Goal: Task Accomplishment & Management: Use online tool/utility

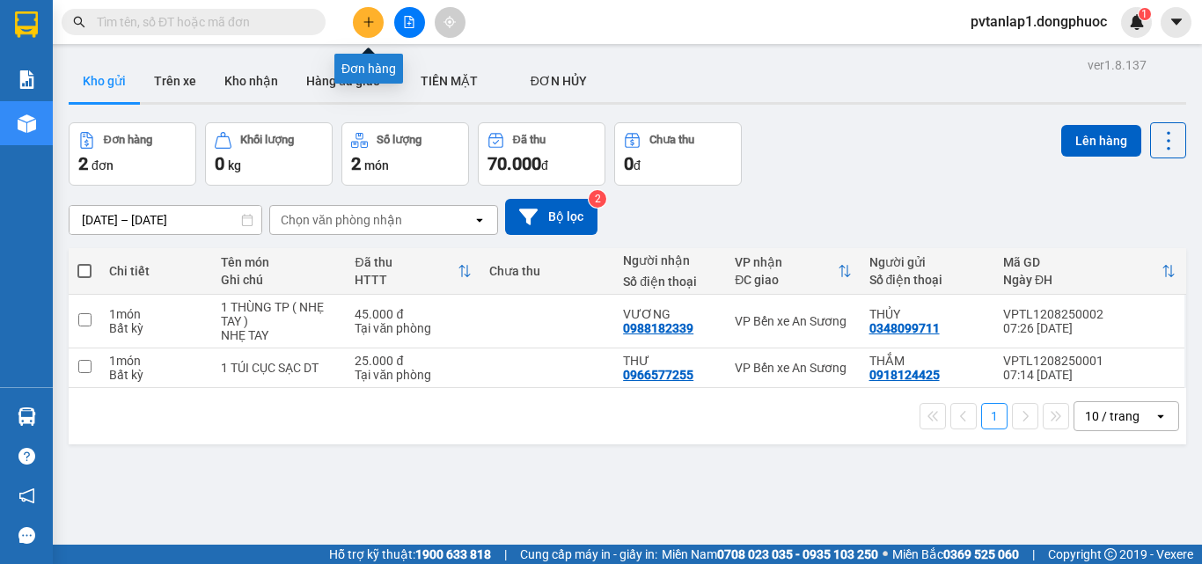
click at [368, 21] on icon "plus" at bounding box center [369, 22] width 12 height 12
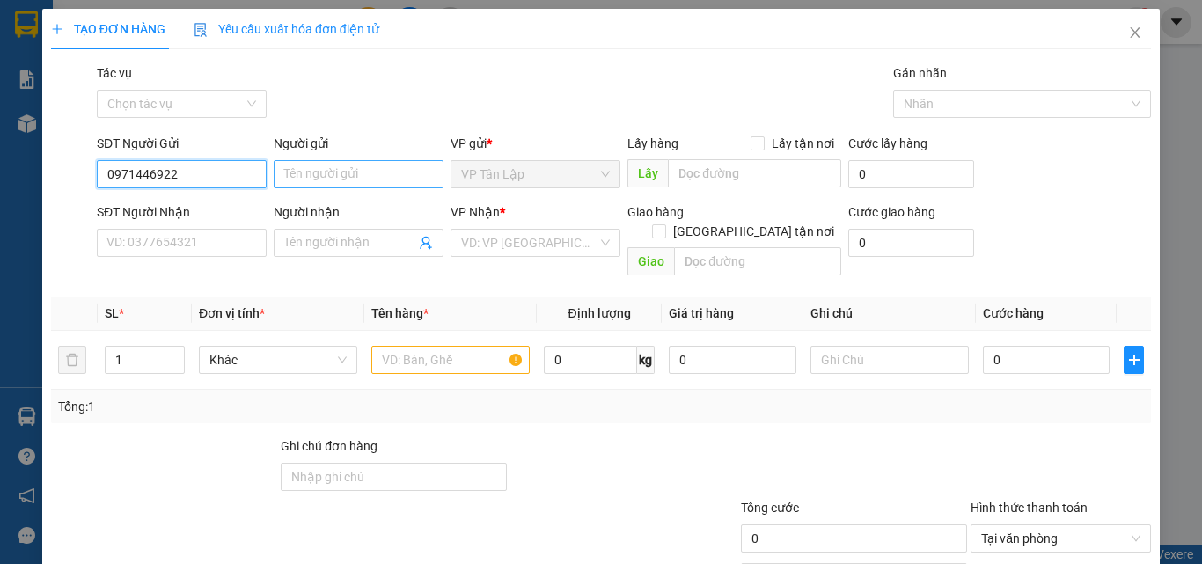
type input "0971446922"
click at [289, 170] on input "Người gửi" at bounding box center [359, 174] width 170 height 28
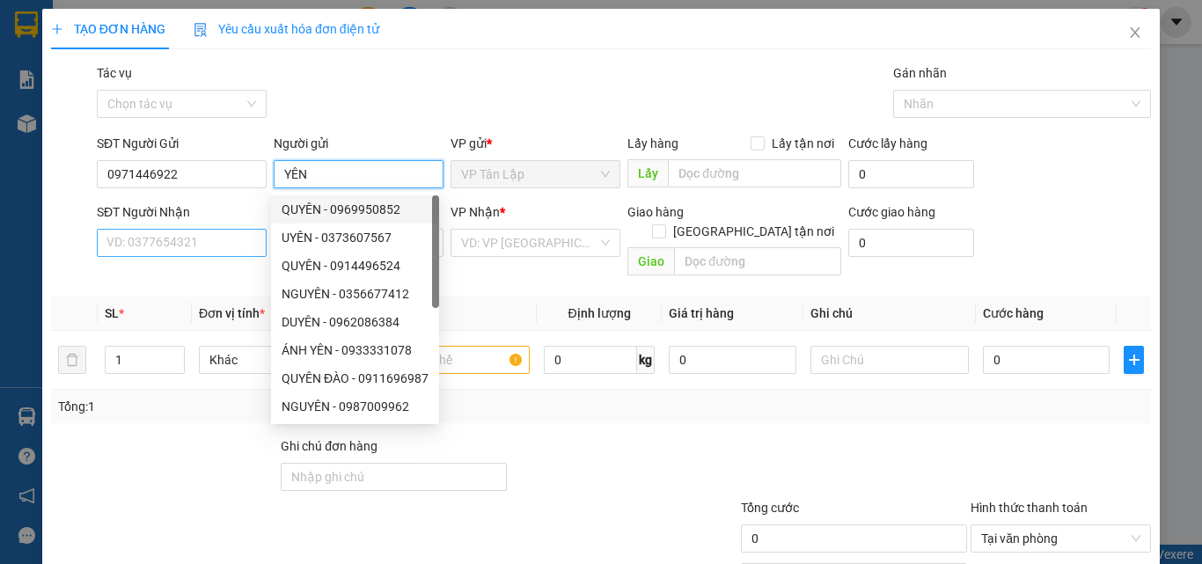
type input "YÊN"
click at [231, 243] on input "SĐT Người Nhận" at bounding box center [182, 243] width 170 height 28
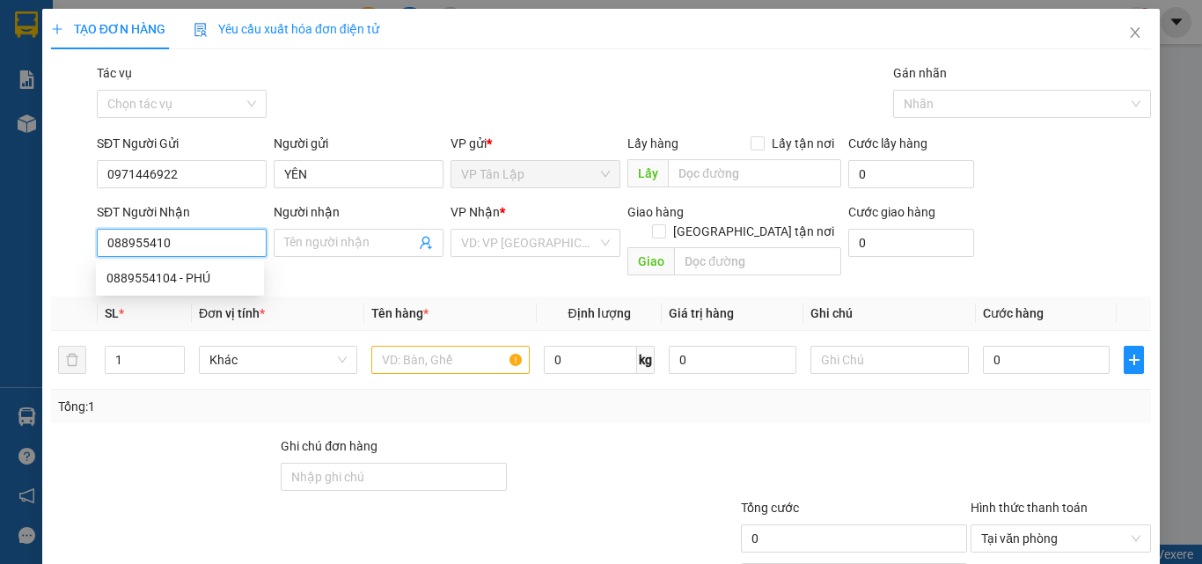
type input "0889554104"
click at [203, 266] on div "0889554104 - PHÚ" at bounding box center [180, 278] width 168 height 28
type input "PHÚ"
type input "30.000"
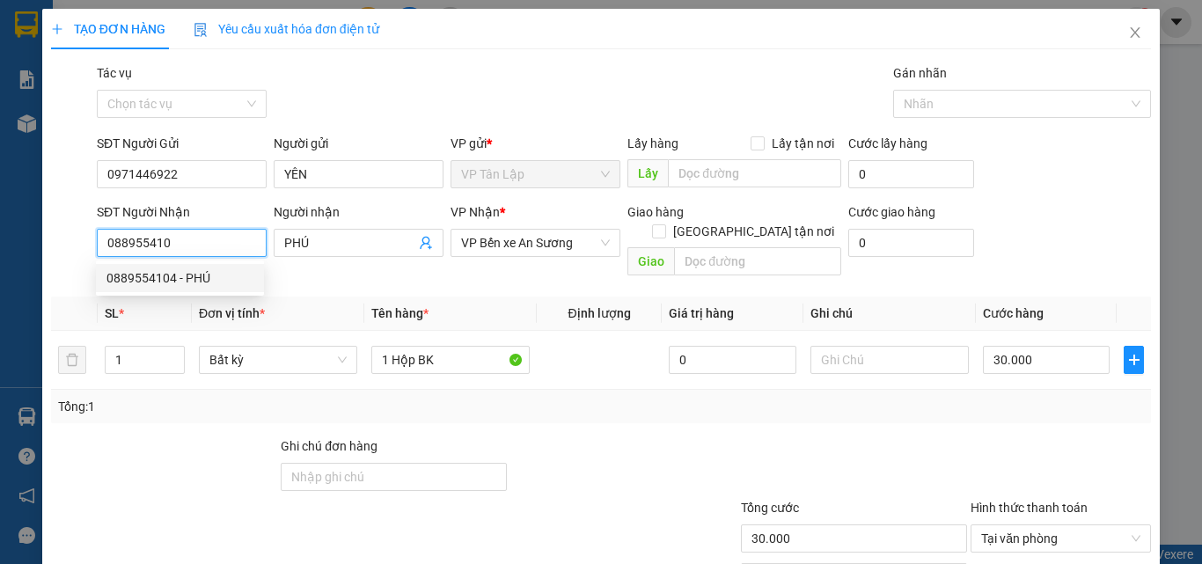
click at [212, 280] on div "0889554104 - PHÚ" at bounding box center [180, 277] width 147 height 19
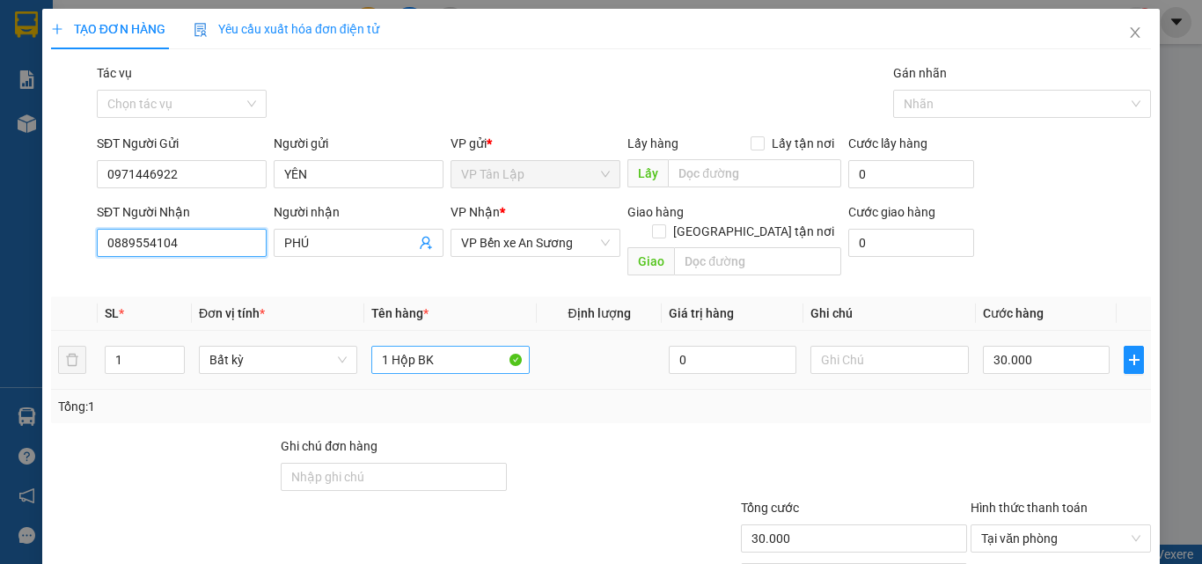
type input "0889554104"
click at [441, 346] on input "1 Hộp BK" at bounding box center [450, 360] width 158 height 28
type input "1 BỘ HS"
click at [1039, 342] on div "30.000" at bounding box center [1046, 359] width 127 height 35
click at [1014, 357] on div "30.000" at bounding box center [1046, 359] width 127 height 35
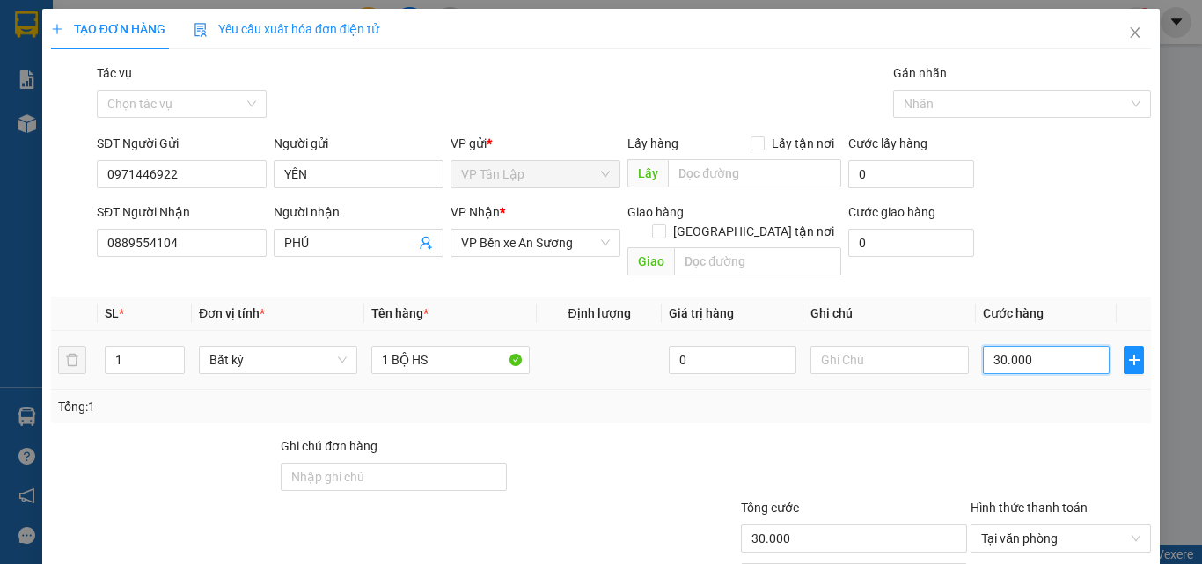
click at [1024, 346] on input "30.000" at bounding box center [1046, 360] width 127 height 28
type input "2"
type input "25"
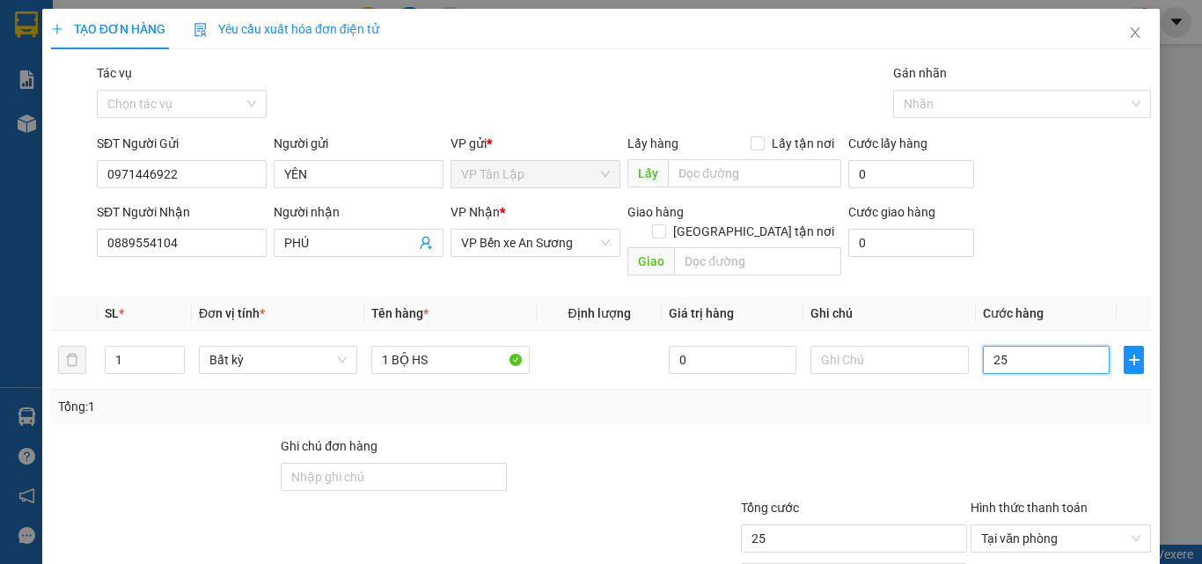
type input "250"
type input "2.500"
type input "25.000"
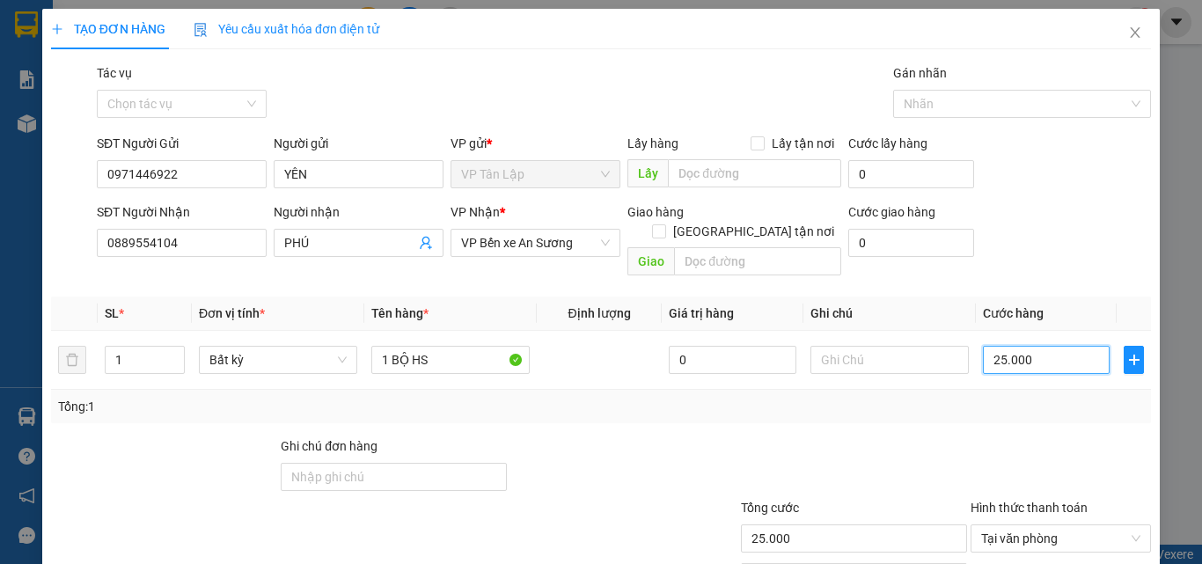
type input "25.000"
click at [764, 397] on div "Tổng: 1" at bounding box center [601, 406] width 1086 height 19
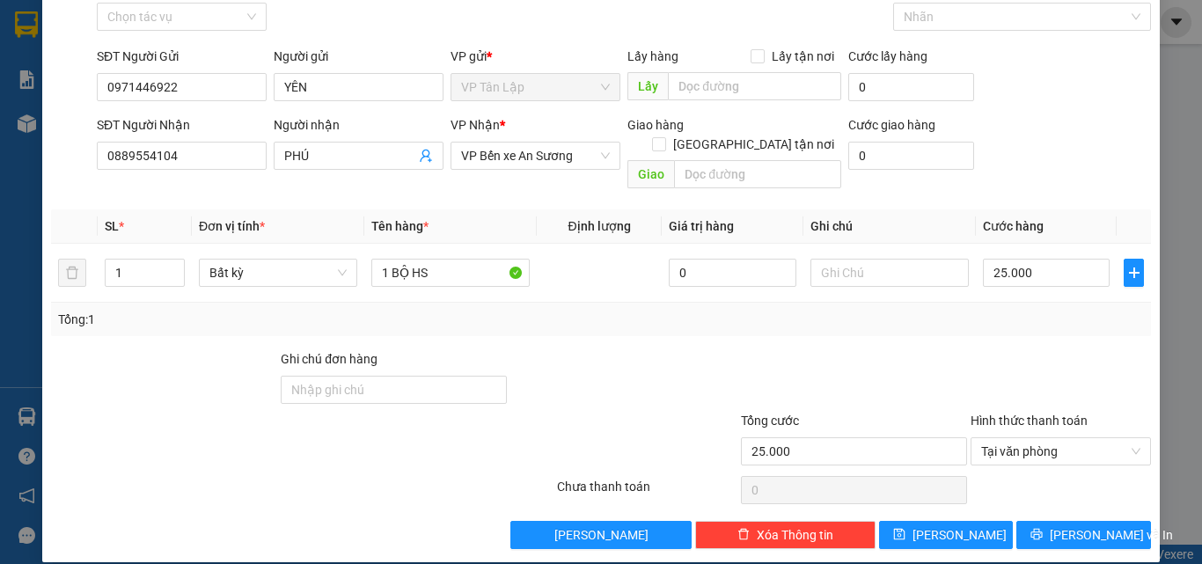
click at [1070, 541] on div "TẠO ĐƠN HÀNG Yêu cầu xuất hóa đơn điện tử Transit Pickup Surcharge Ids Transit …" at bounding box center [601, 242] width 1118 height 641
click at [1088, 526] on span "[PERSON_NAME] và In" at bounding box center [1111, 535] width 123 height 19
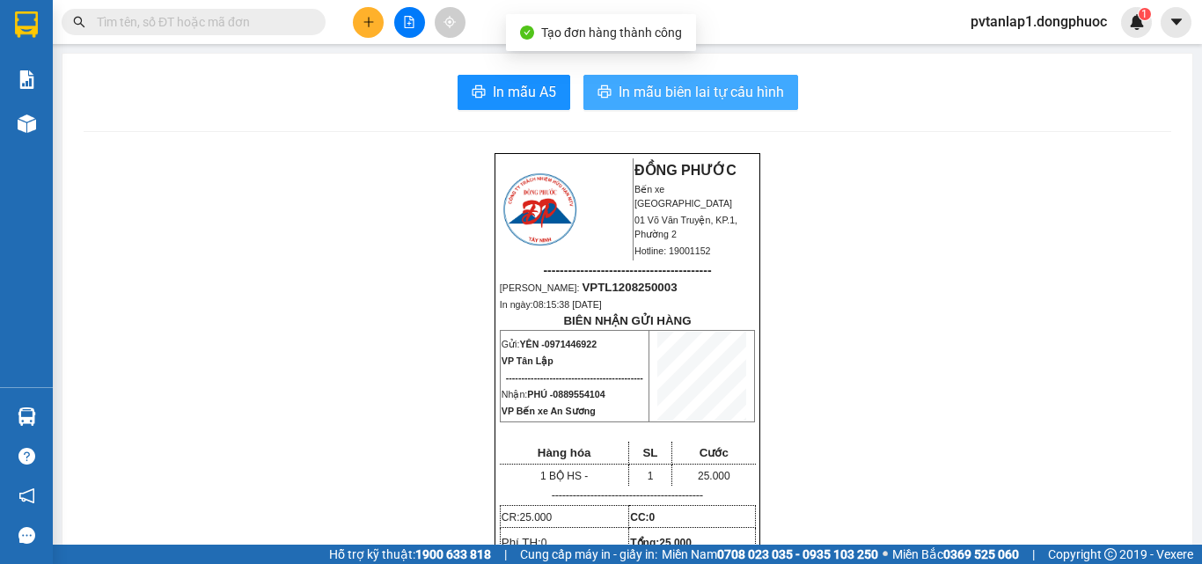
click at [725, 104] on button "In mẫu biên lai tự cấu hình" at bounding box center [691, 92] width 215 height 35
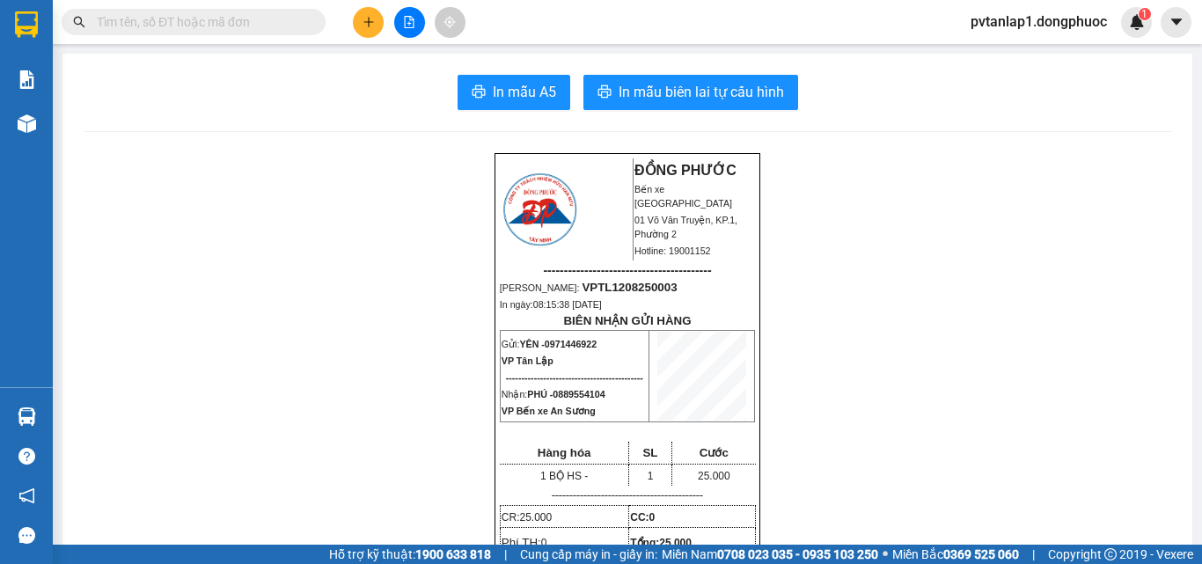
click at [381, 23] on button at bounding box center [368, 22] width 31 height 31
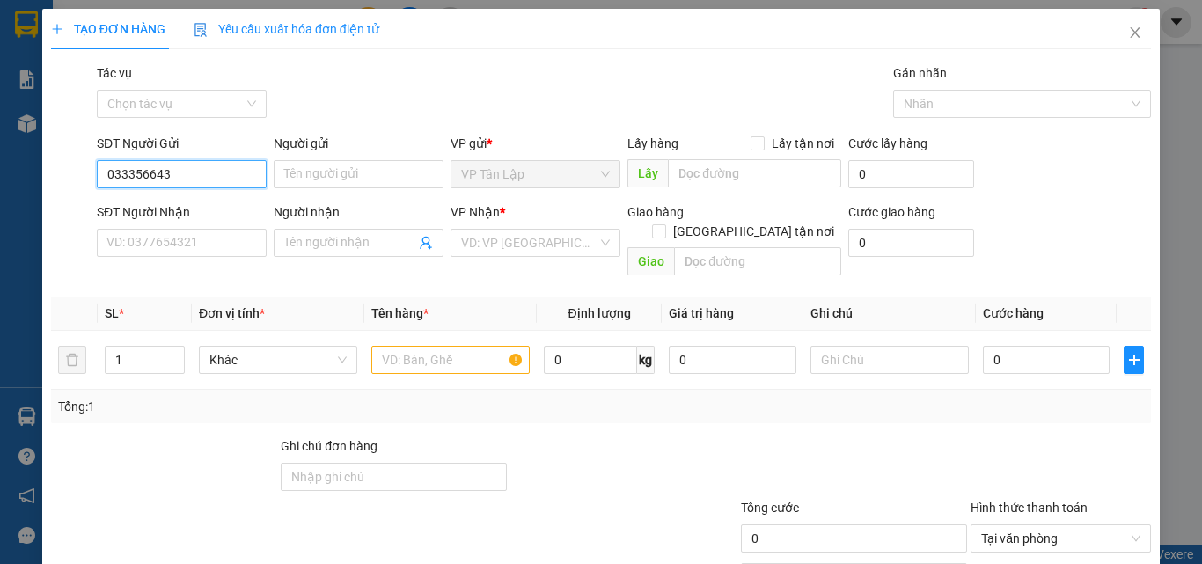
type input "0333566431"
click at [217, 210] on div "0333566431 - PHƯƠNG" at bounding box center [180, 209] width 147 height 19
type input "PHƯƠNG"
type input "0796318278"
type input "VY"
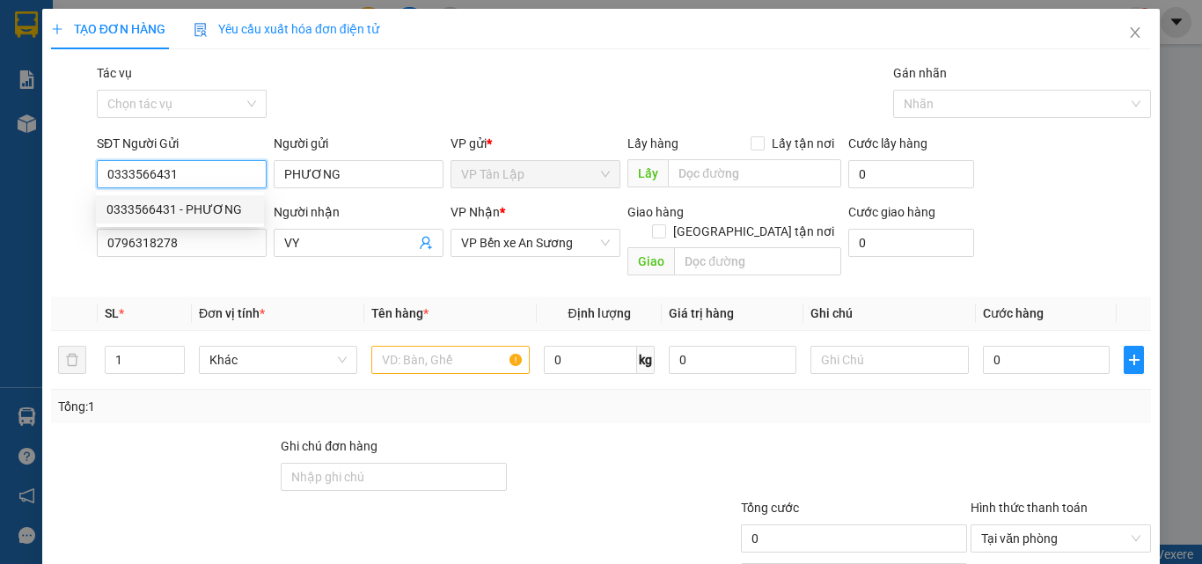
type input "25.000"
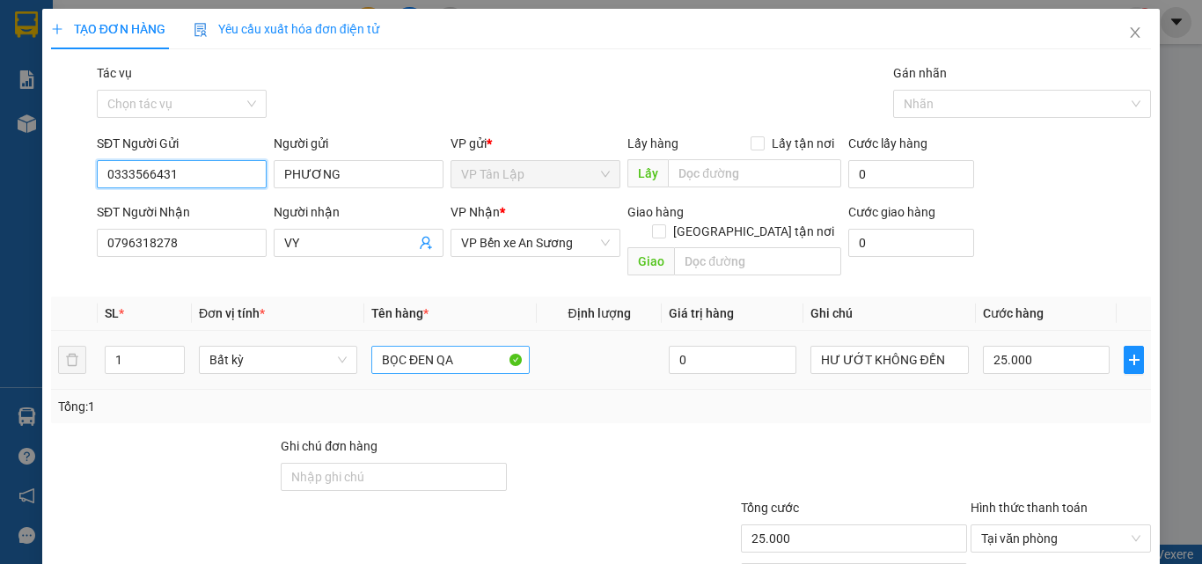
type input "0333566431"
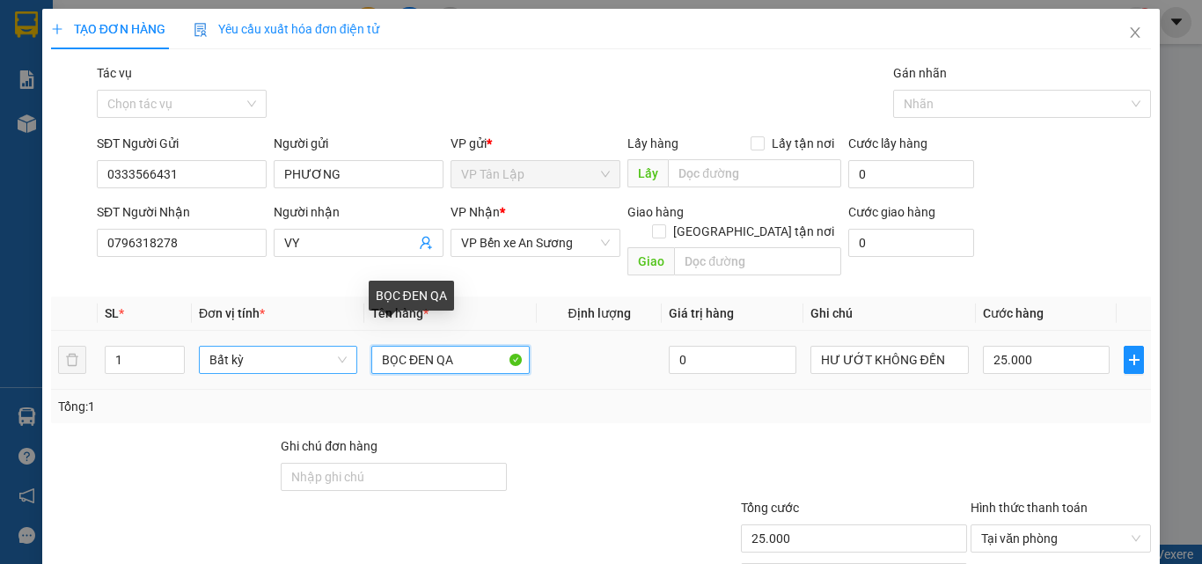
drag, startPoint x: 460, startPoint y: 343, endPoint x: 350, endPoint y: 345, distance: 110.0
click at [350, 345] on tr "1 Bất kỳ BỌC ĐEN QA 0 HƯ ƯỚT KHÔNG ĐỀN 25.000" at bounding box center [601, 360] width 1100 height 59
type input "1 BAO QA"
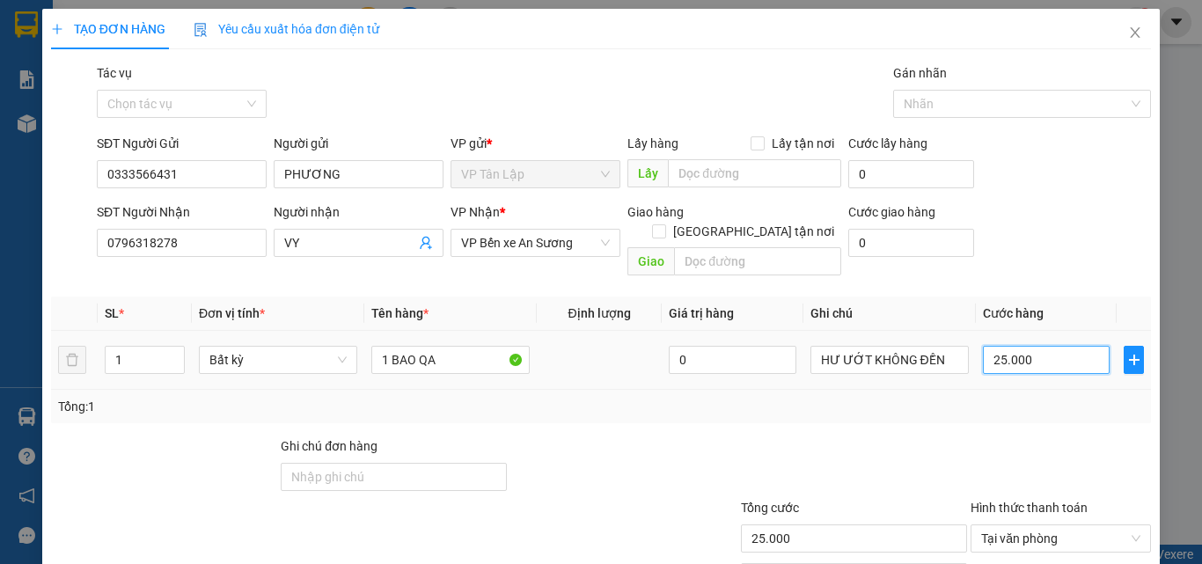
click at [1003, 346] on input "25.000" at bounding box center [1046, 360] width 127 height 28
type input "4"
type input "45"
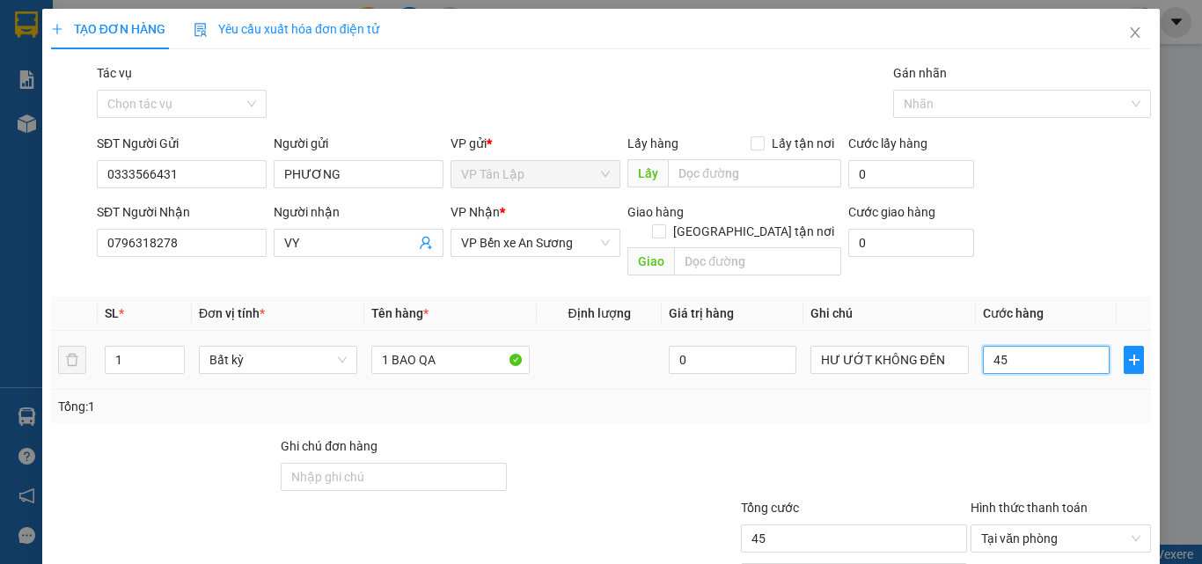
type input "450"
type input "4.500"
type input "45.000"
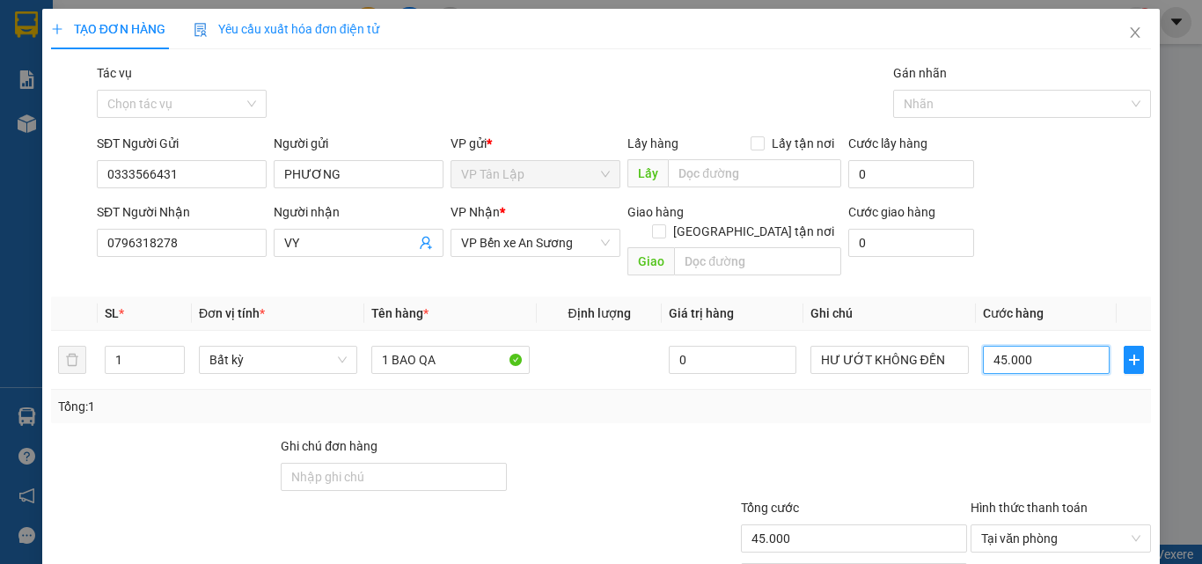
type input "45.000"
click at [1027, 437] on div at bounding box center [1061, 468] width 184 height 62
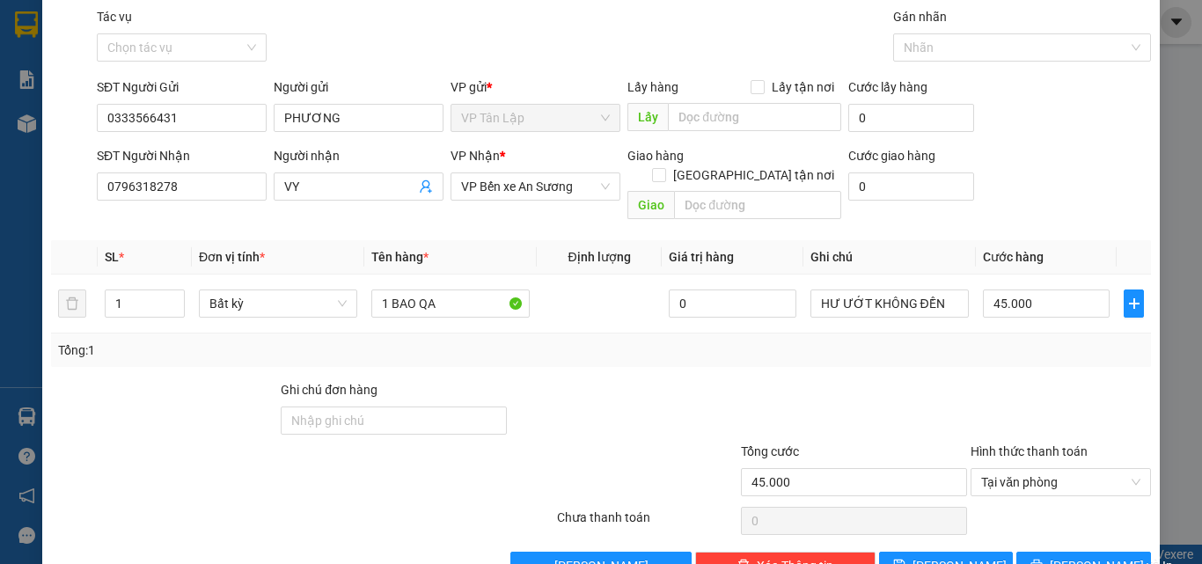
scroll to position [87, 0]
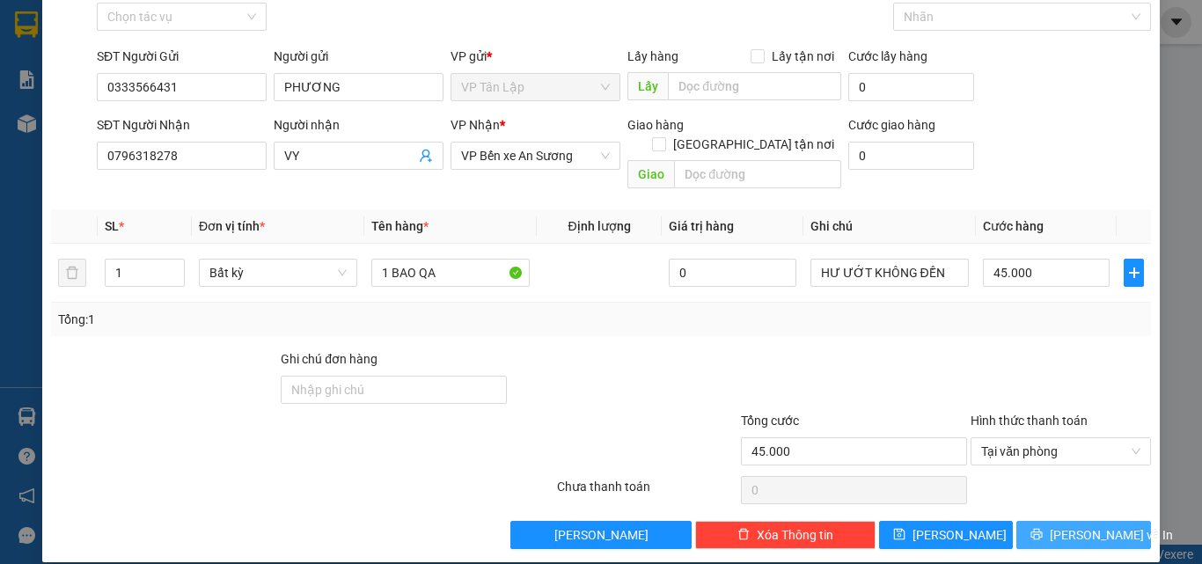
click at [1091, 526] on span "[PERSON_NAME] và In" at bounding box center [1111, 535] width 123 height 19
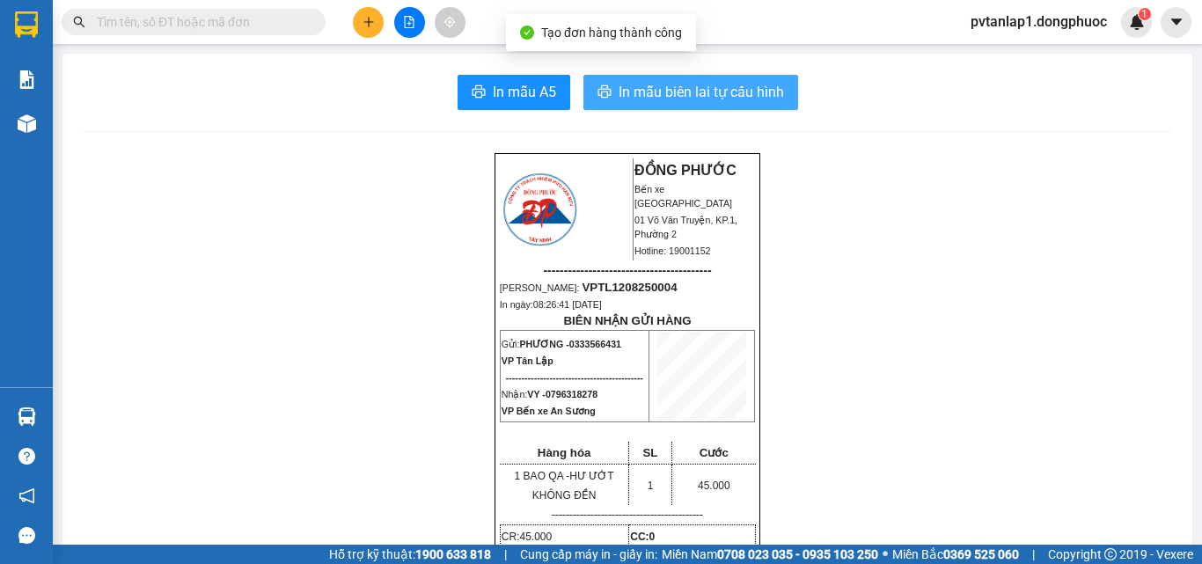
click at [733, 92] on span "In mẫu biên lai tự cấu hình" at bounding box center [701, 92] width 165 height 22
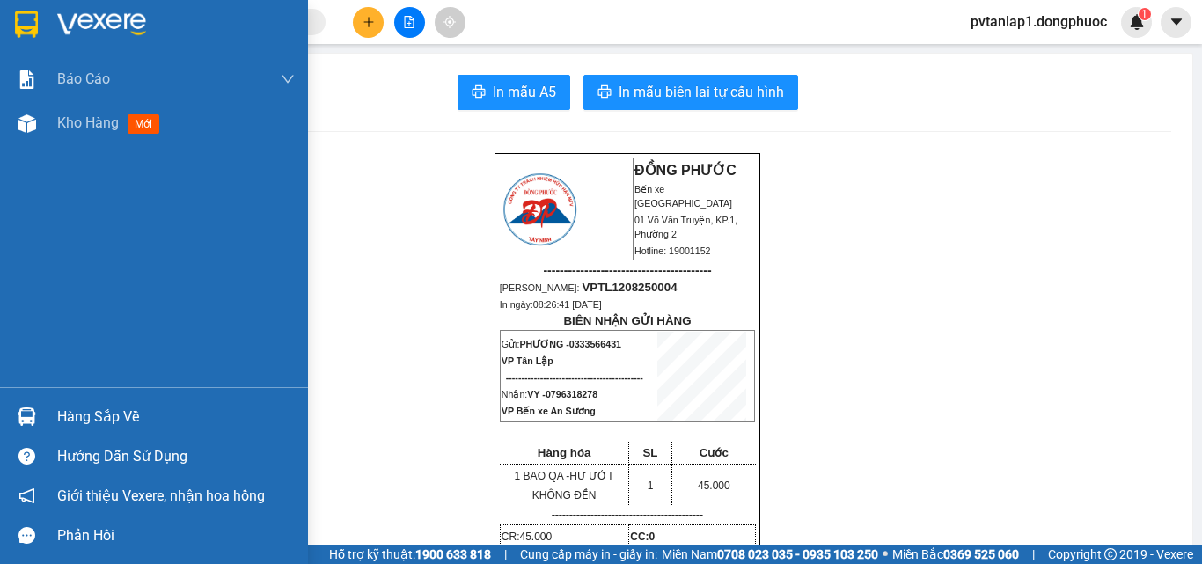
click at [49, 415] on div "Hàng sắp về" at bounding box center [154, 417] width 308 height 40
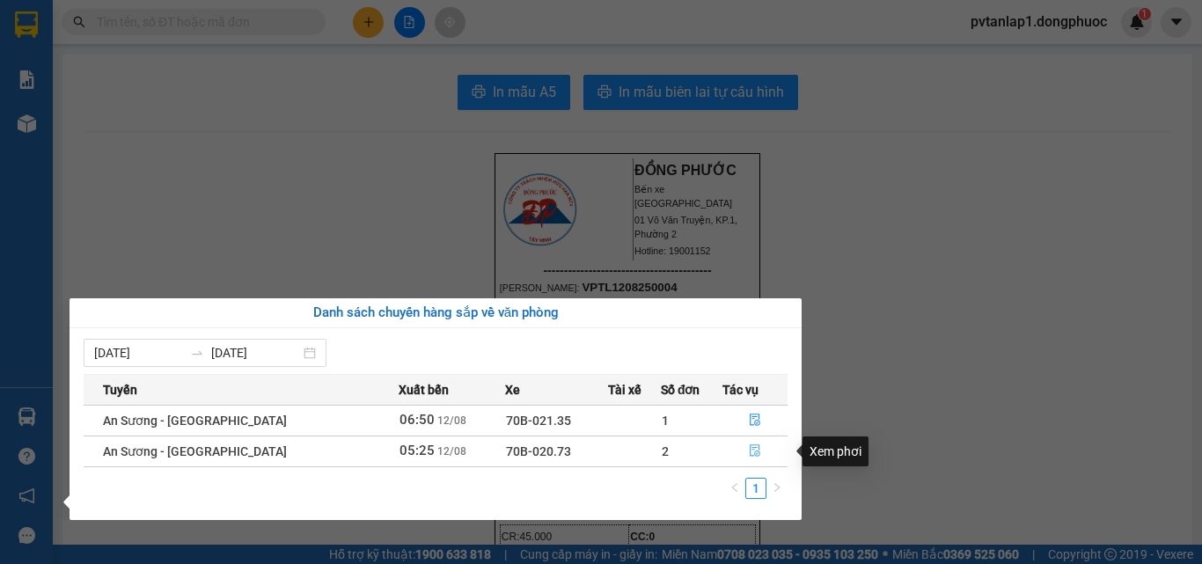
click at [761, 456] on button "button" at bounding box center [755, 451] width 63 height 28
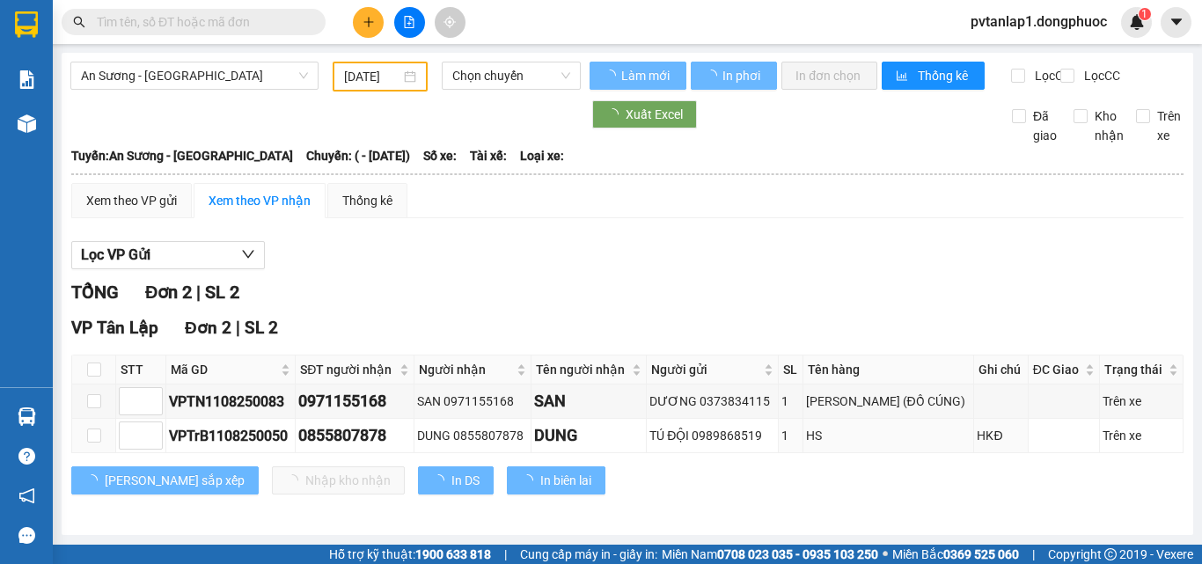
type input "[DATE]"
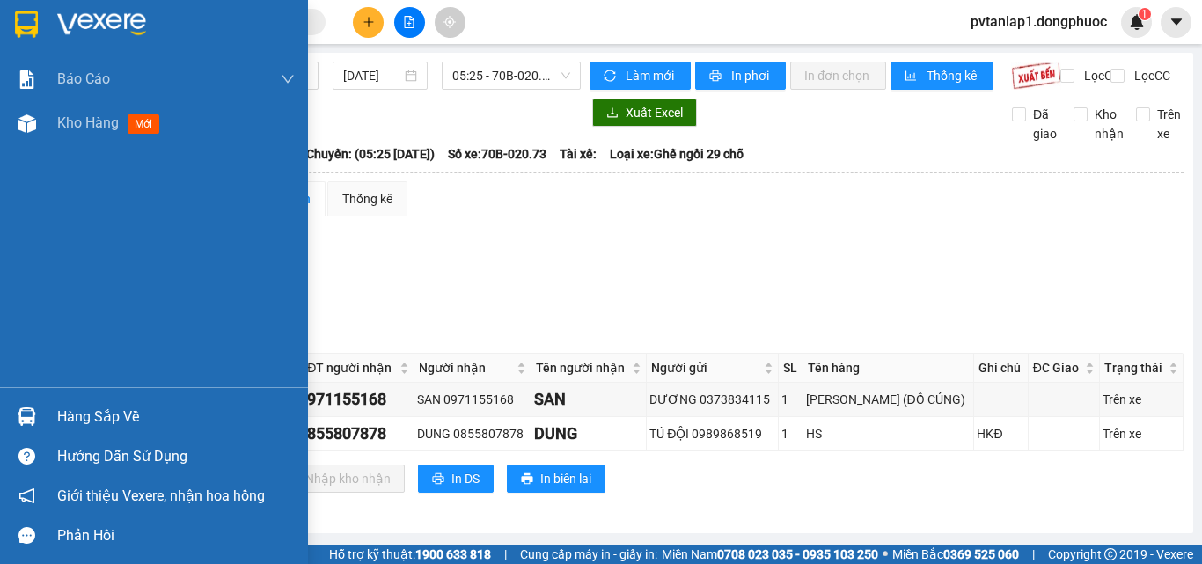
click at [77, 412] on div "Hàng sắp về" at bounding box center [176, 417] width 238 height 26
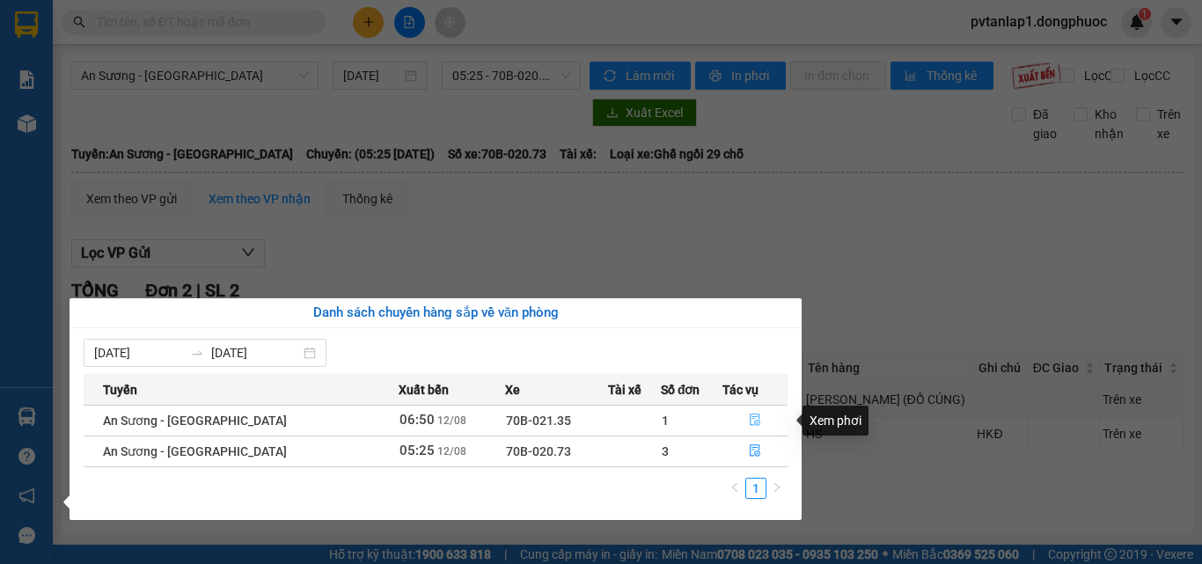
click at [749, 424] on icon "file-done" at bounding box center [755, 420] width 12 height 12
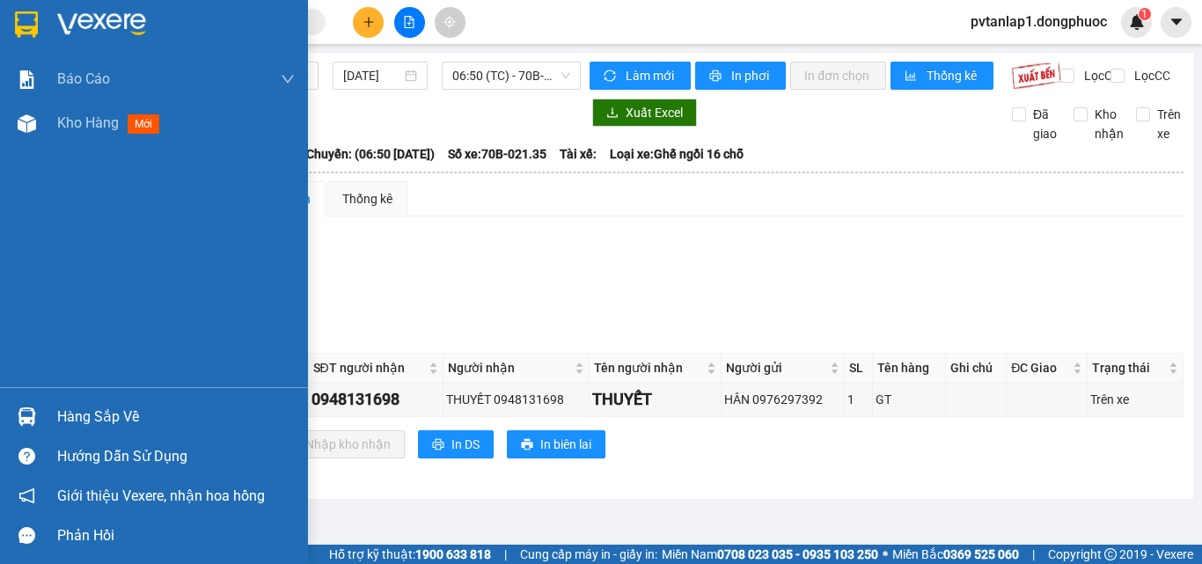
click at [42, 413] on div "Hàng sắp về" at bounding box center [154, 417] width 308 height 40
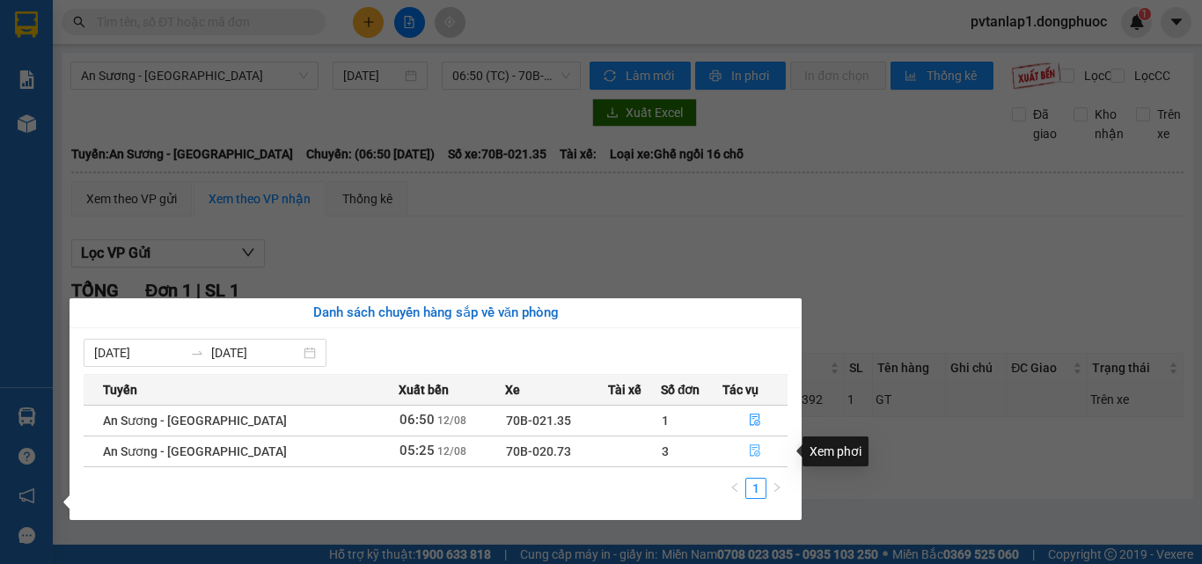
click at [759, 451] on button "button" at bounding box center [755, 451] width 63 height 28
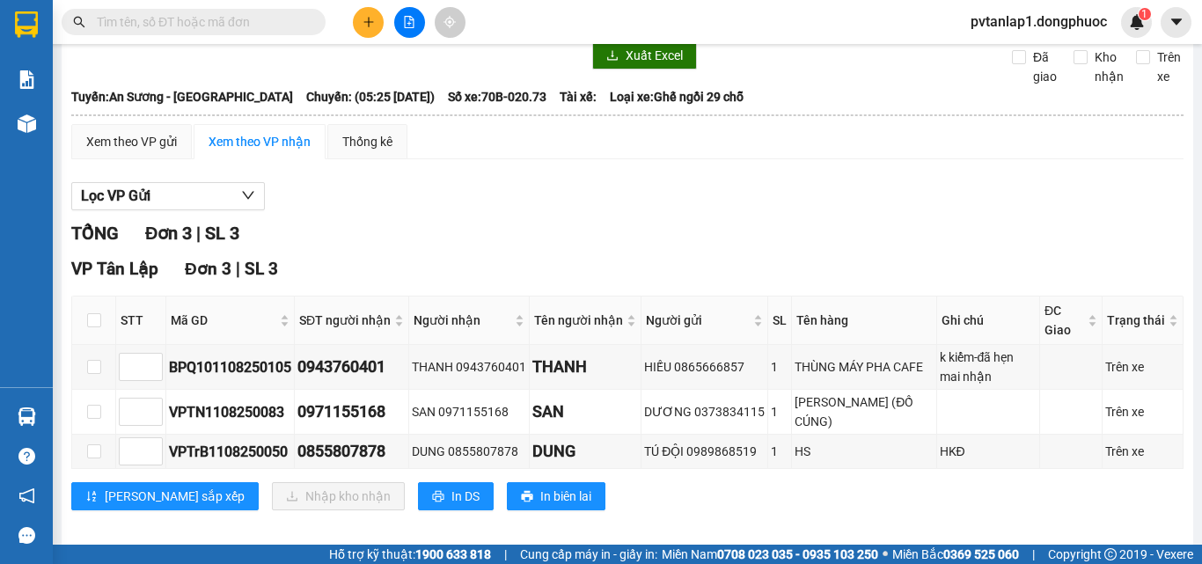
scroll to position [87, 0]
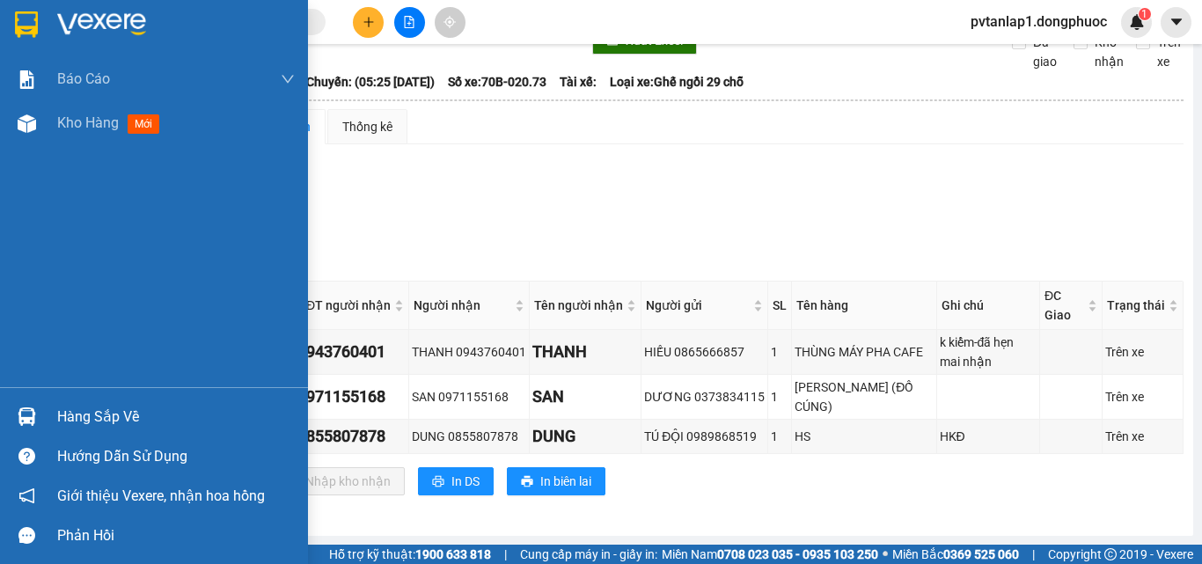
click at [6, 11] on div at bounding box center [154, 28] width 308 height 57
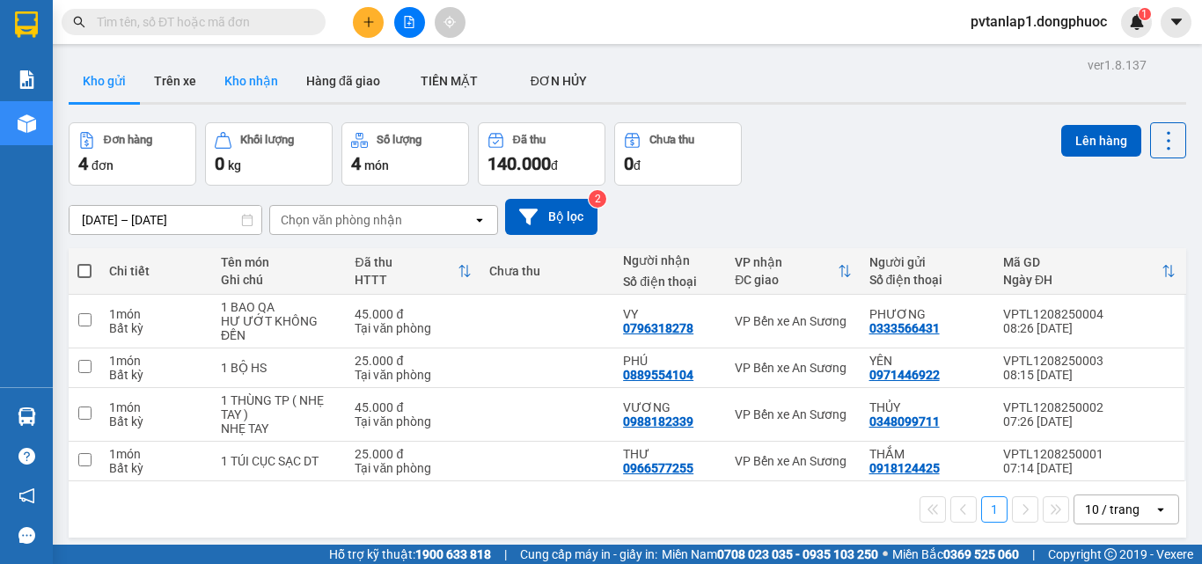
click at [262, 85] on button "Kho nhận" at bounding box center [251, 81] width 82 height 42
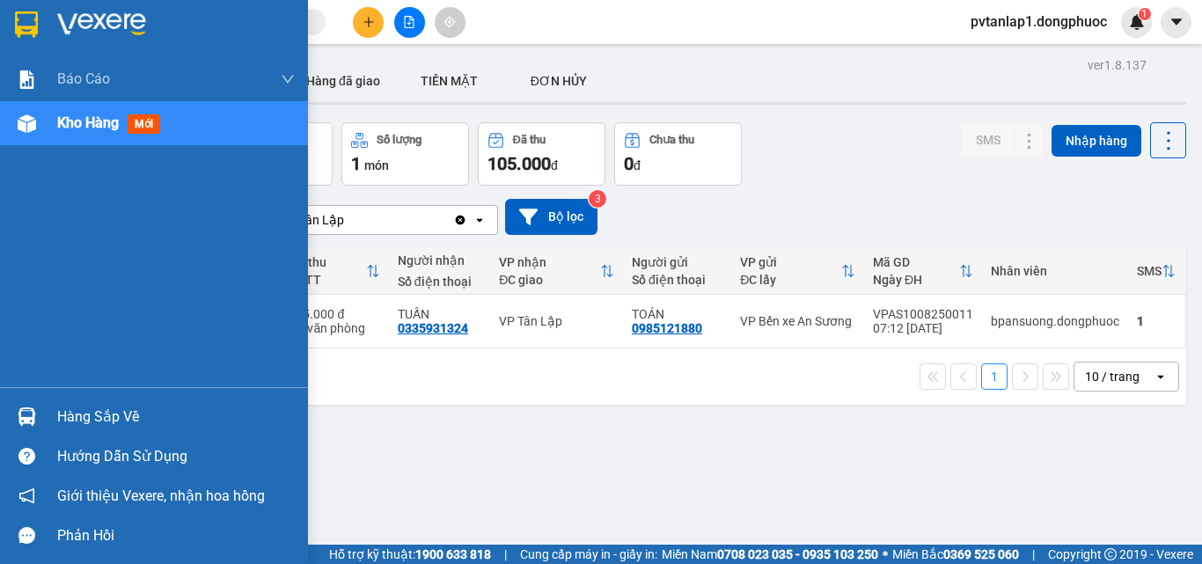
click at [82, 409] on div "Hàng sắp về" at bounding box center [176, 417] width 238 height 26
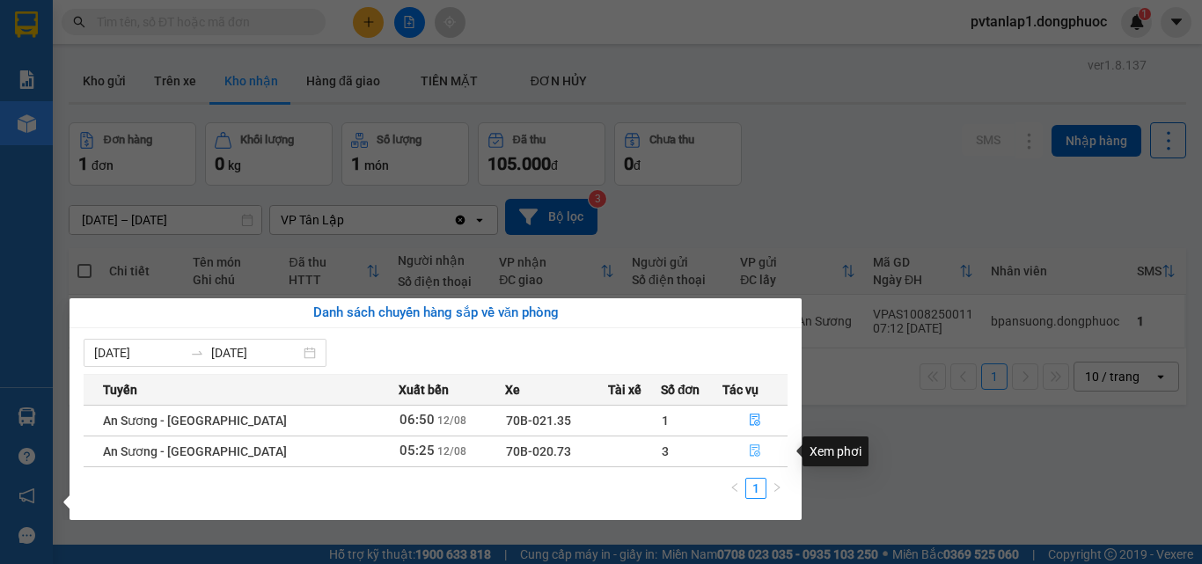
click at [756, 445] on button "button" at bounding box center [755, 451] width 63 height 28
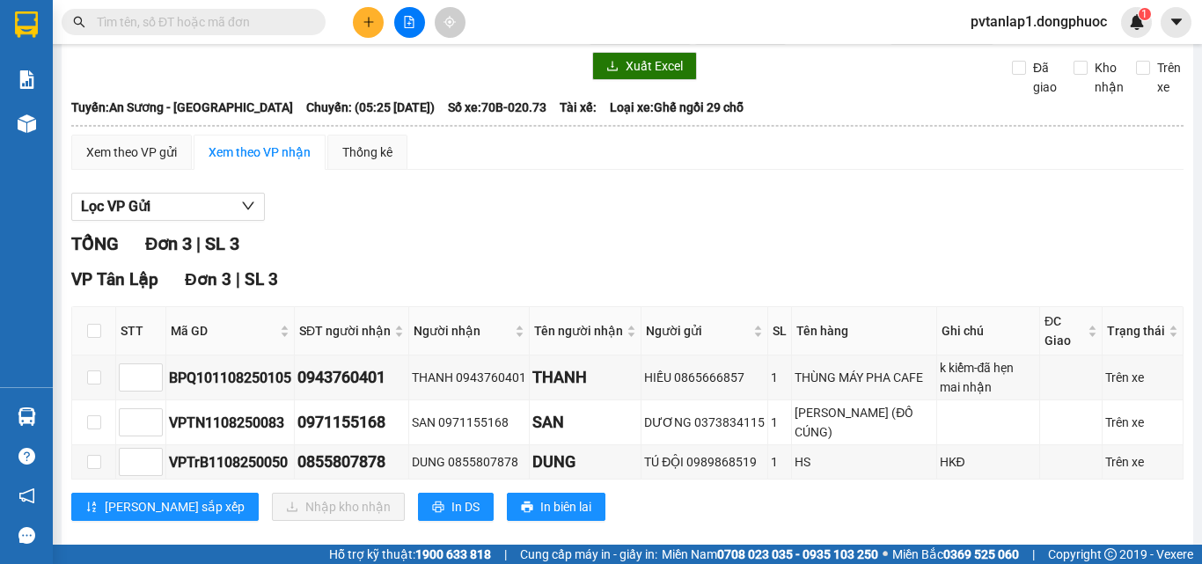
scroll to position [87, 0]
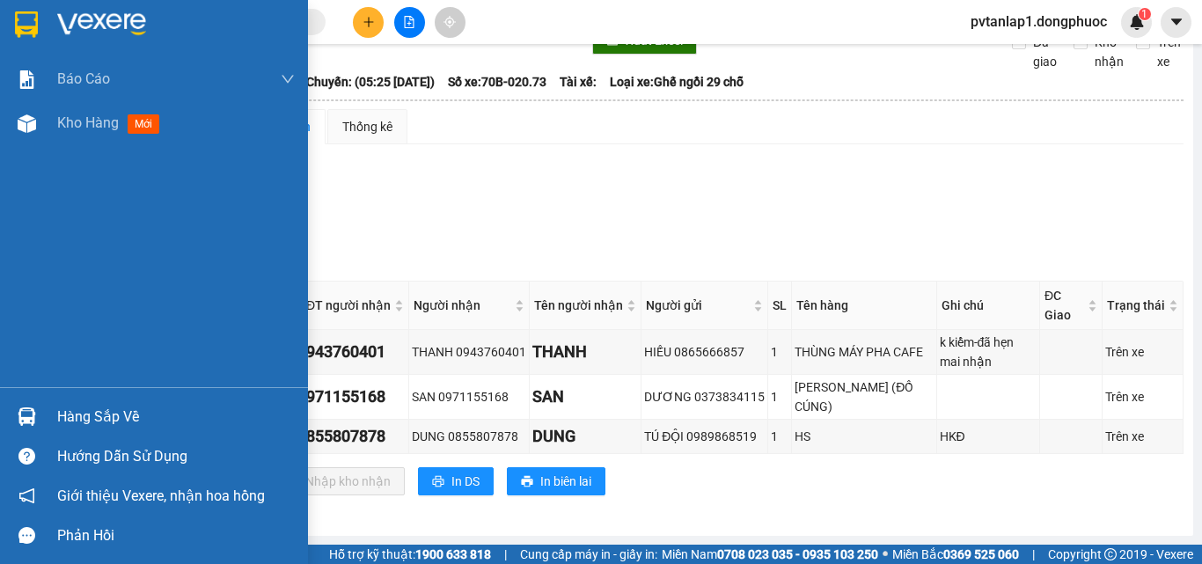
click at [38, 28] on img at bounding box center [26, 24] width 23 height 26
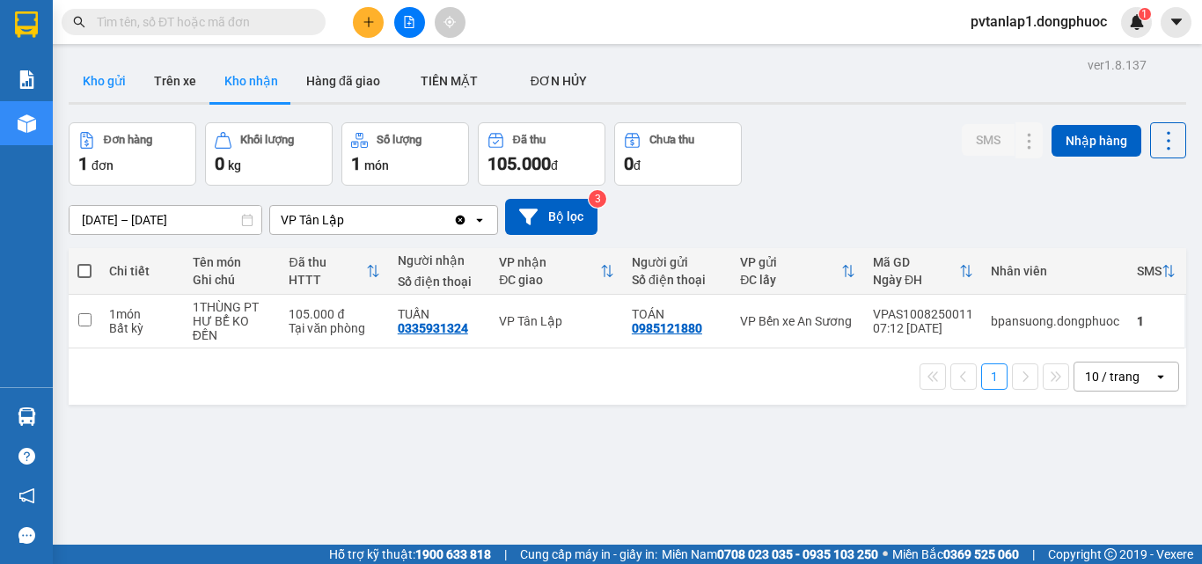
click at [113, 88] on button "Kho gửi" at bounding box center [104, 81] width 71 height 42
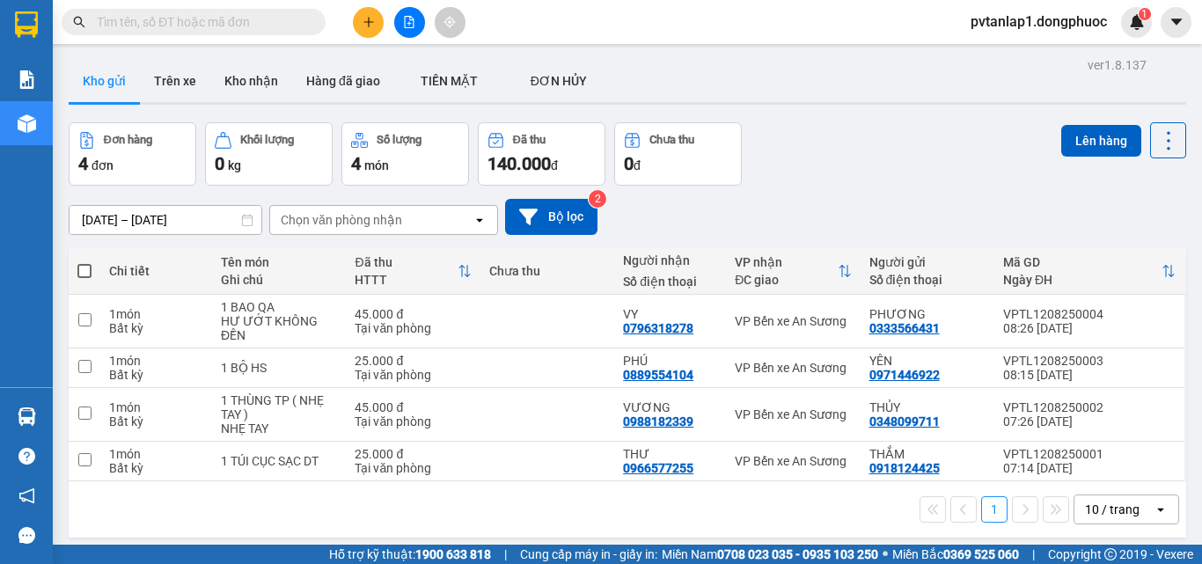
click at [82, 276] on span at bounding box center [84, 271] width 14 height 14
click at [85, 262] on input "checkbox" at bounding box center [85, 262] width 0 height 0
checkbox input "true"
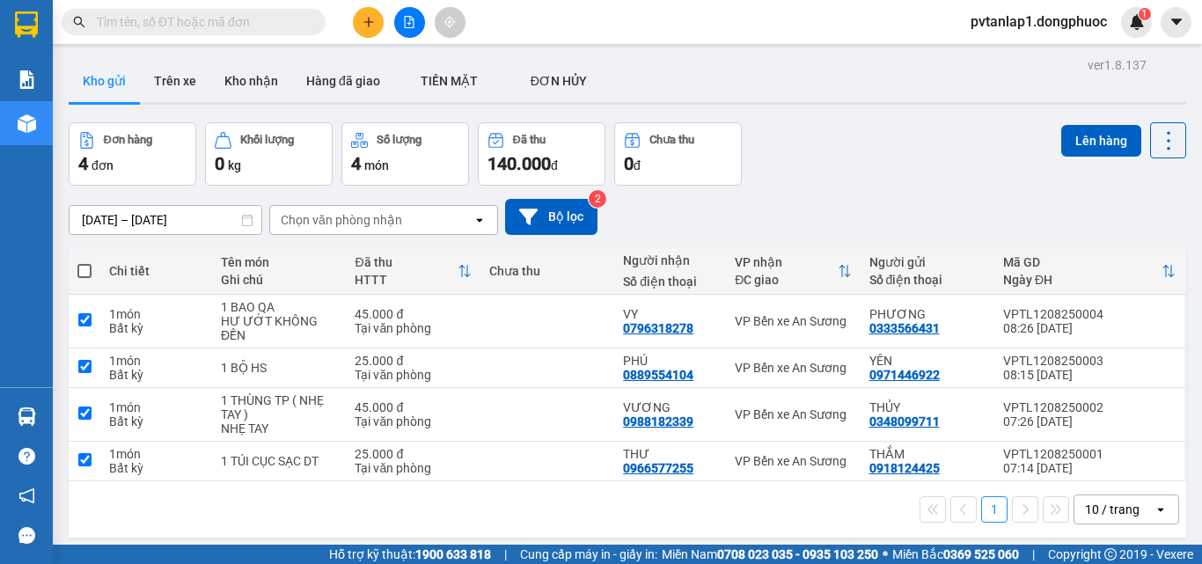
checkbox input "true"
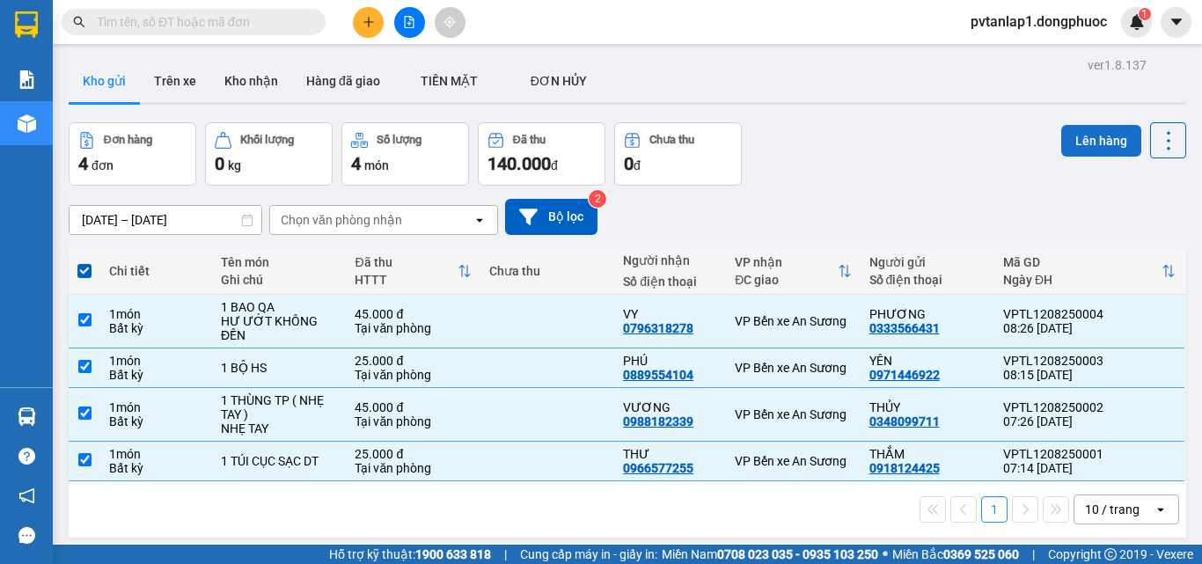
click at [1101, 151] on button "Lên hàng" at bounding box center [1102, 141] width 80 height 32
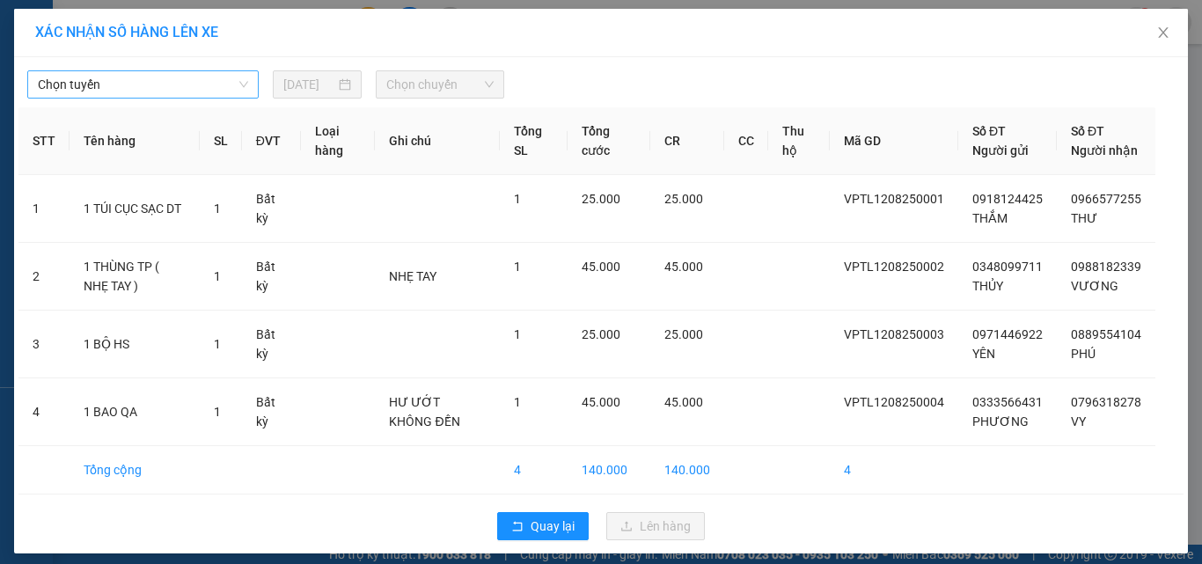
click at [128, 81] on span "Chọn tuyến" at bounding box center [143, 84] width 210 height 26
click at [248, 74] on div "Chọn tuyến" at bounding box center [143, 84] width 232 height 28
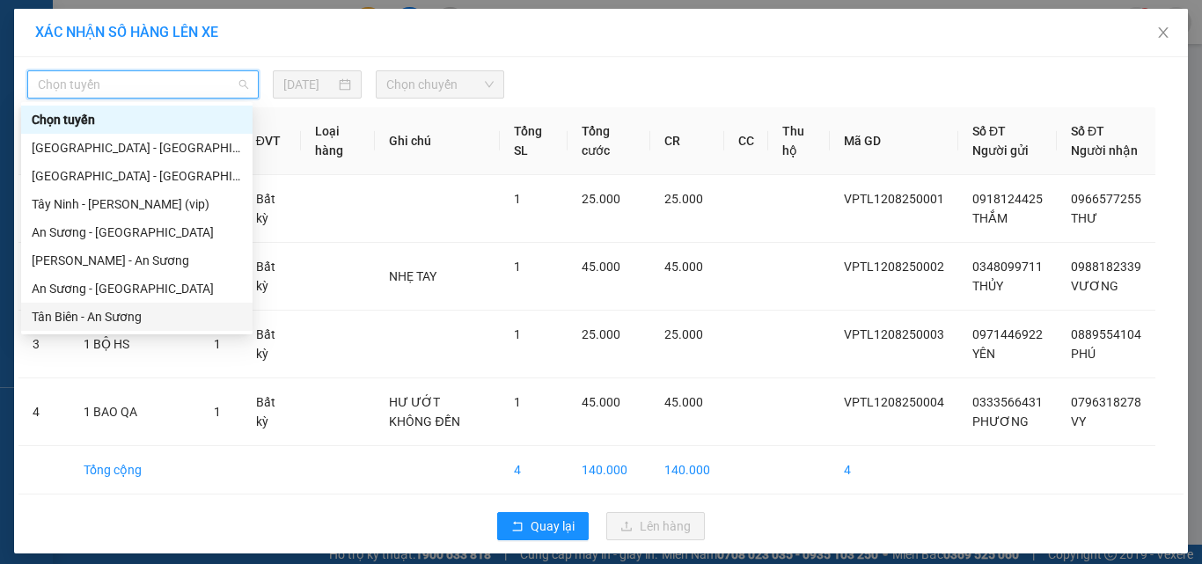
click at [75, 309] on div "Tân Biên - An Sương" at bounding box center [137, 316] width 210 height 19
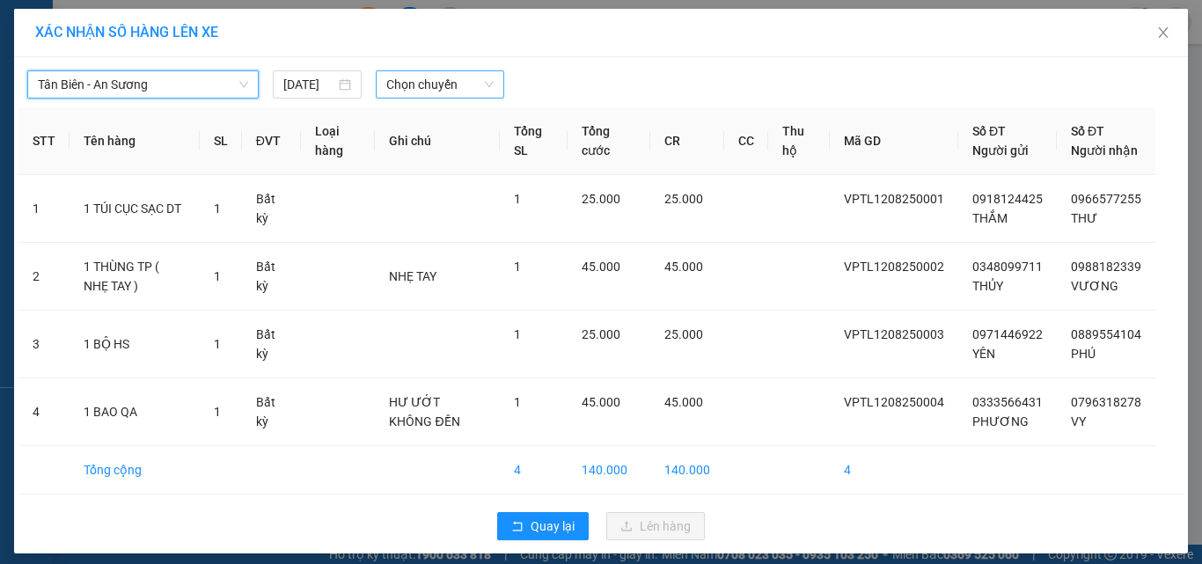
click at [440, 78] on span "Chọn chuyến" at bounding box center [440, 84] width 108 height 26
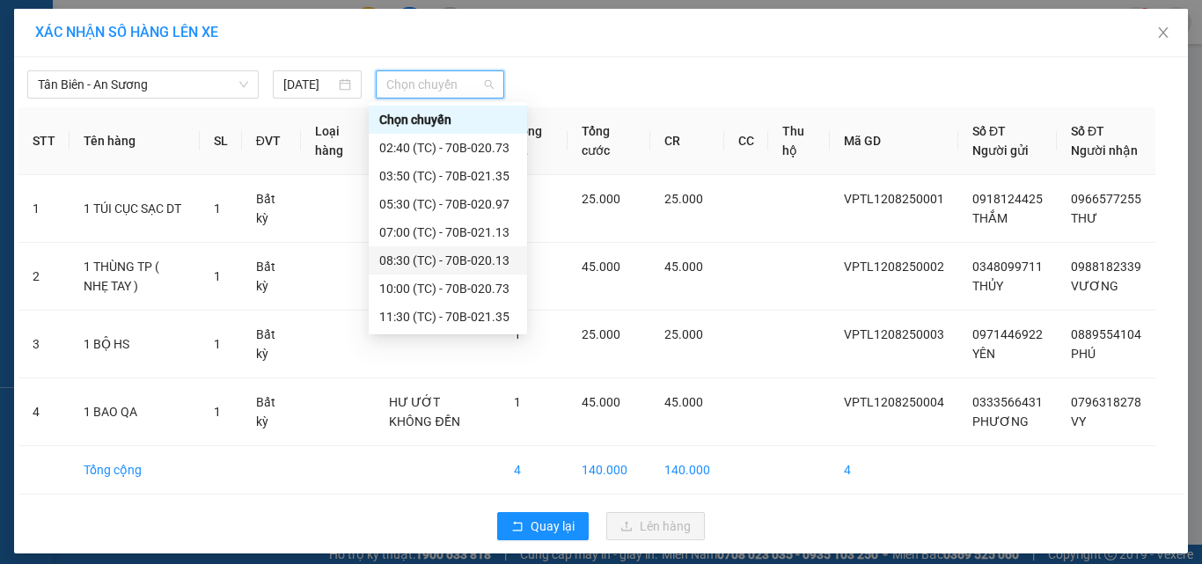
click at [475, 264] on div "08:30 (TC) - 70B-020.13" at bounding box center [447, 260] width 137 height 19
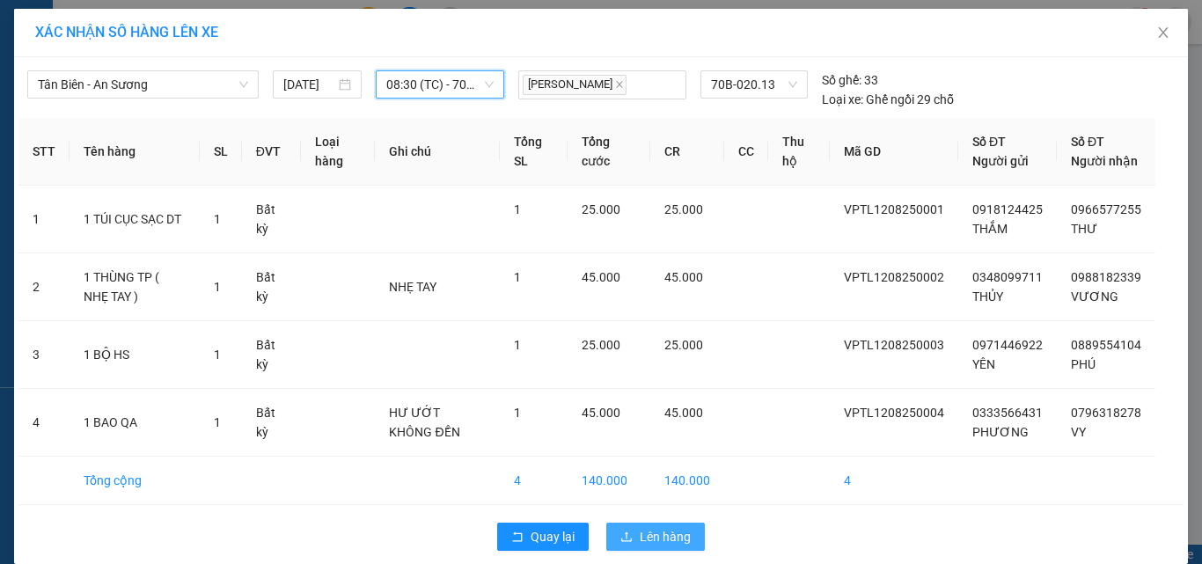
click at [640, 547] on span "Lên hàng" at bounding box center [665, 536] width 51 height 19
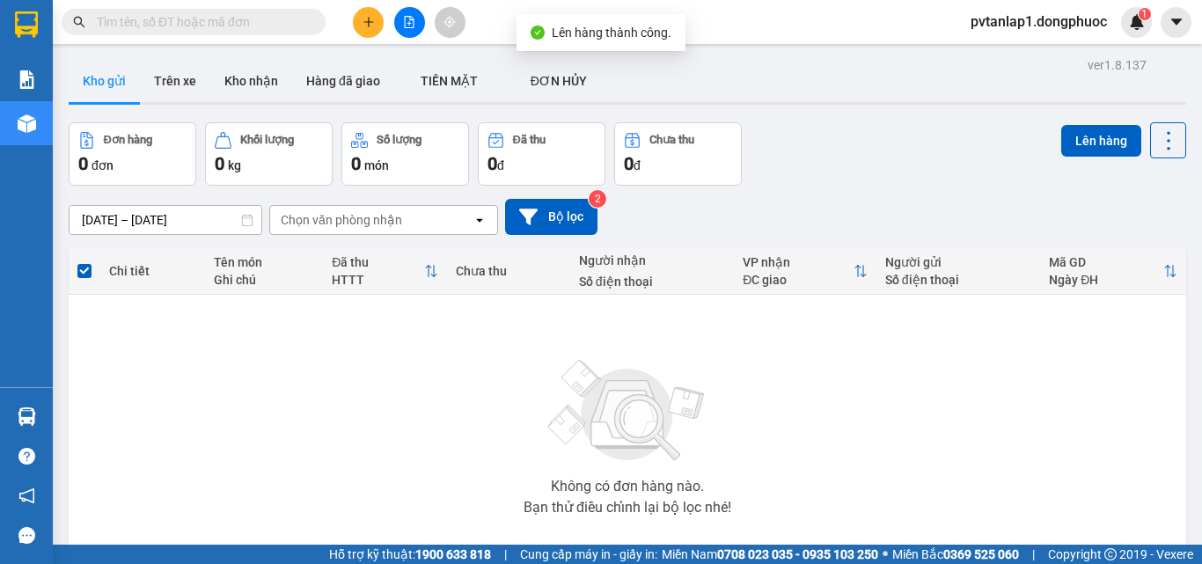
click at [73, 414] on td "Không có đơn hàng nào. Bạn thử điều chỉnh lại bộ lọc nhé!" at bounding box center [628, 433] width 1118 height 276
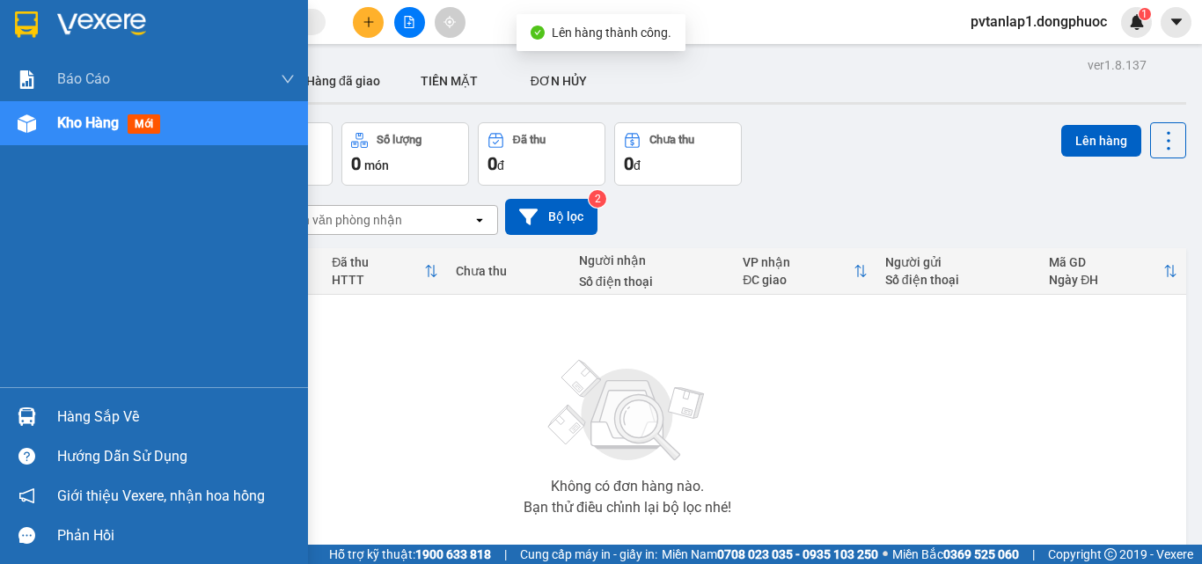
click at [37, 414] on div at bounding box center [26, 416] width 31 height 31
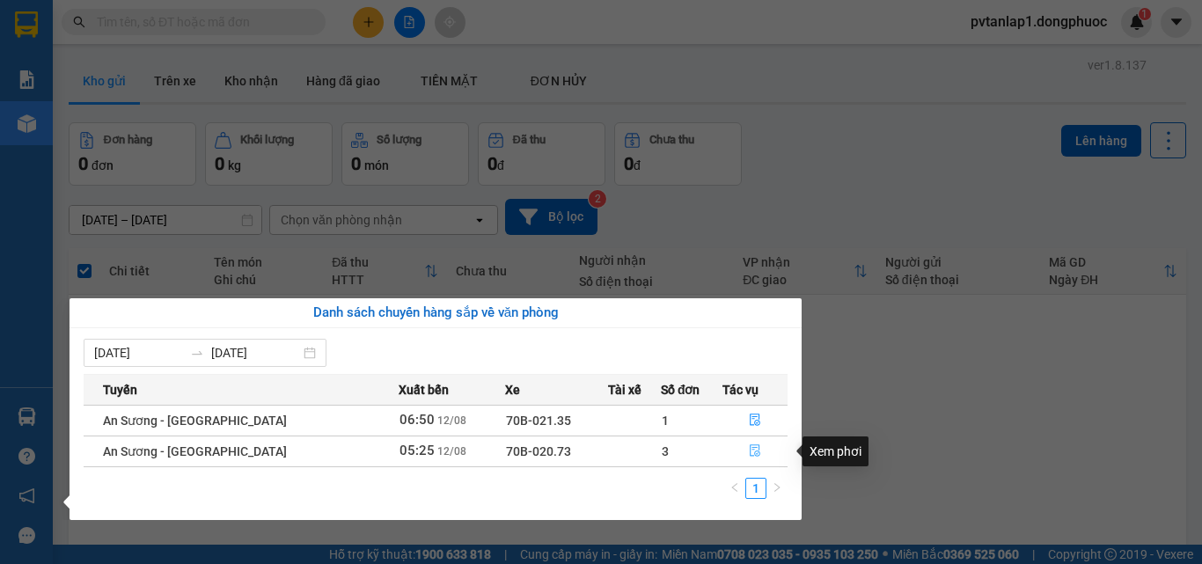
click at [757, 457] on button "button" at bounding box center [755, 451] width 63 height 28
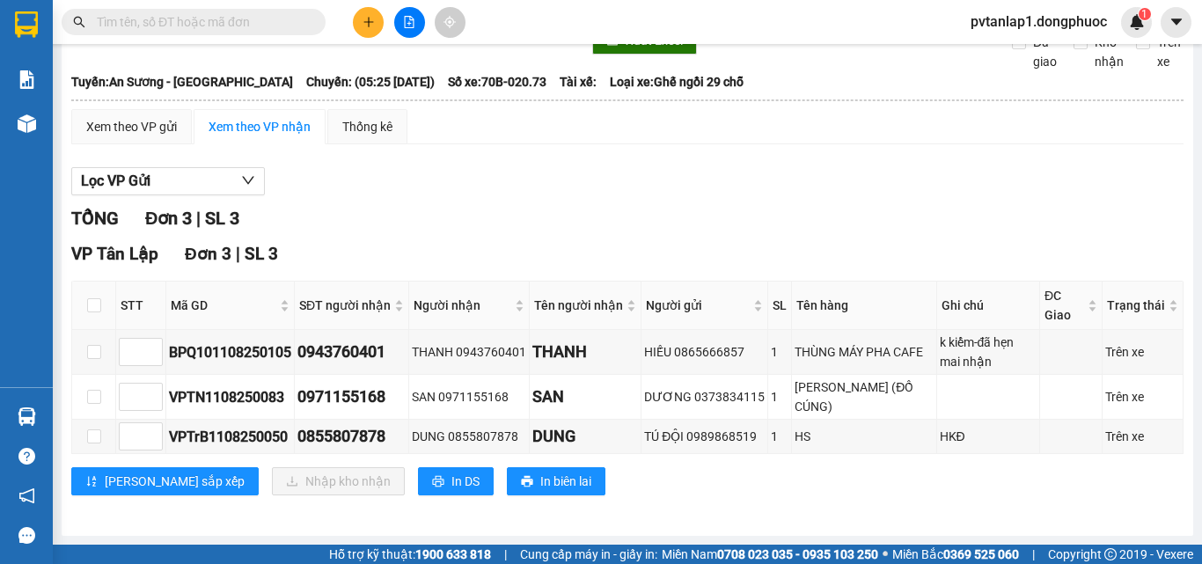
scroll to position [87, 0]
click at [99, 308] on input "checkbox" at bounding box center [94, 305] width 14 height 14
checkbox input "true"
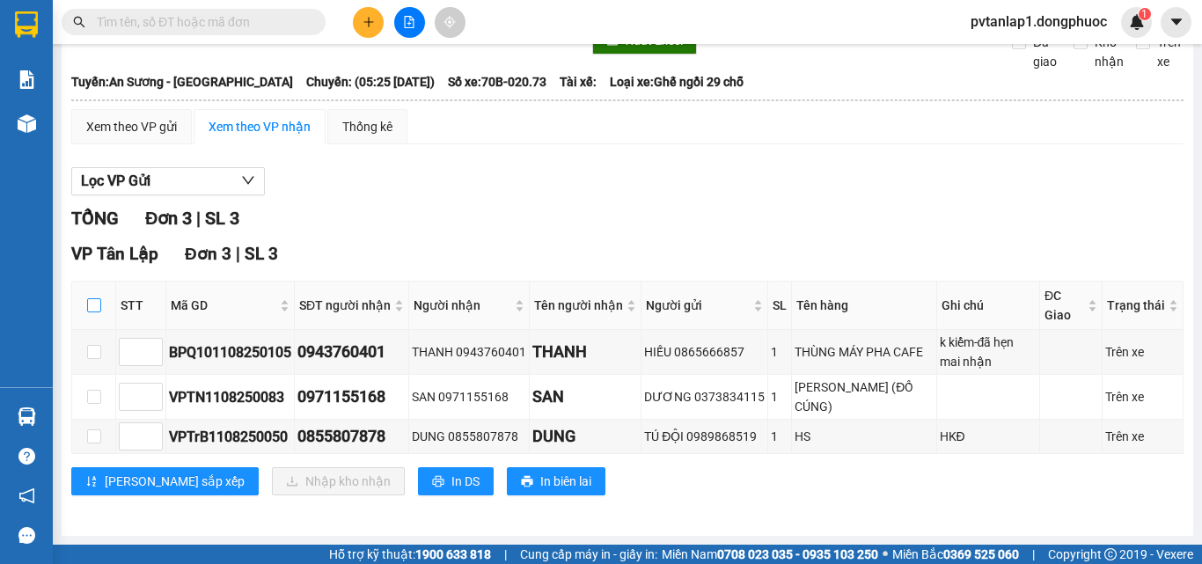
checkbox input "true"
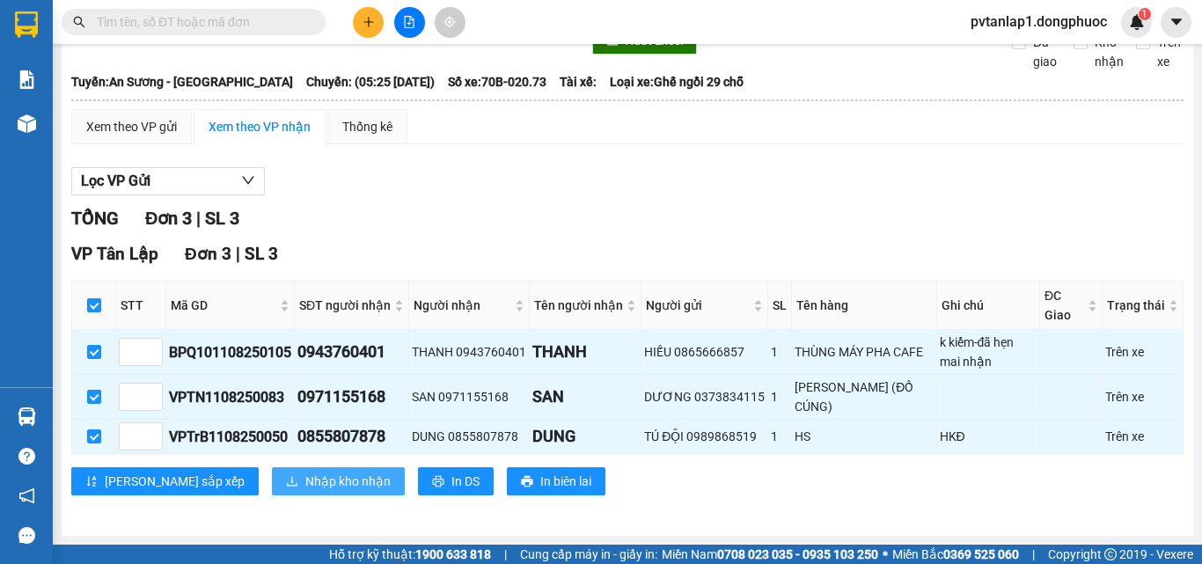
click at [305, 482] on span "Nhập kho nhận" at bounding box center [347, 481] width 85 height 19
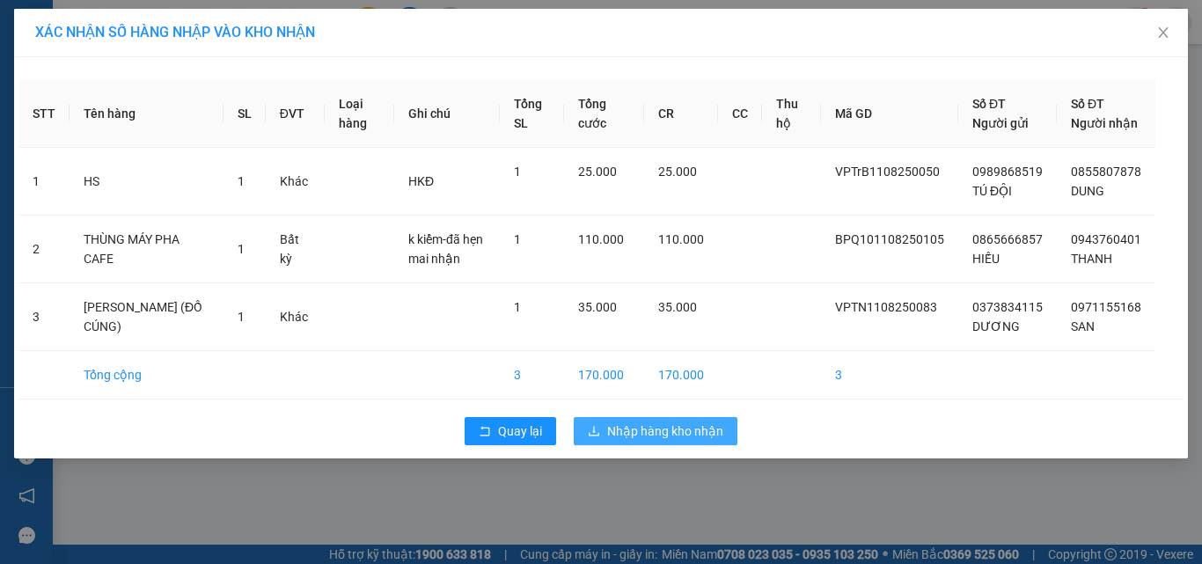
click at [647, 441] on span "Nhập hàng kho nhận" at bounding box center [665, 431] width 116 height 19
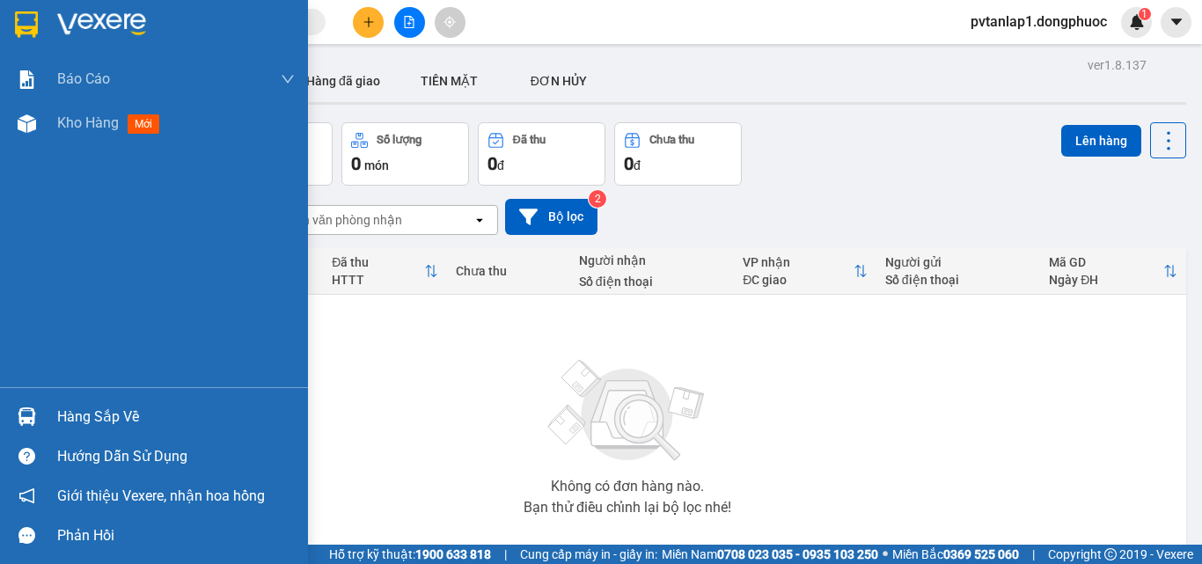
click at [40, 416] on div at bounding box center [26, 416] width 31 height 31
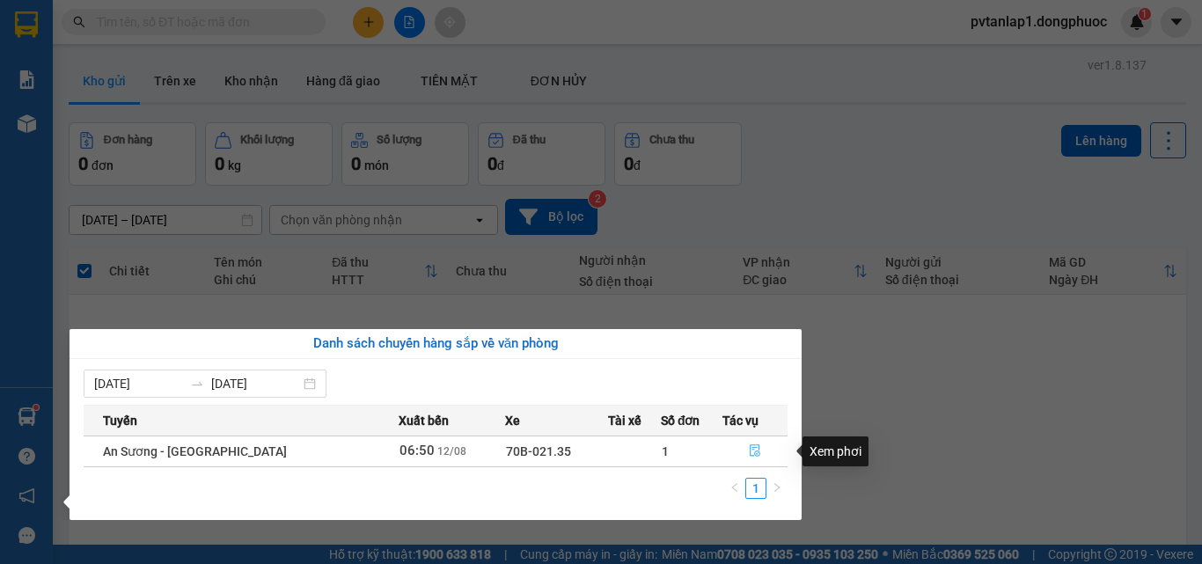
click at [750, 450] on icon "file-done" at bounding box center [755, 451] width 11 height 12
